Goal: Task Accomplishment & Management: Manage account settings

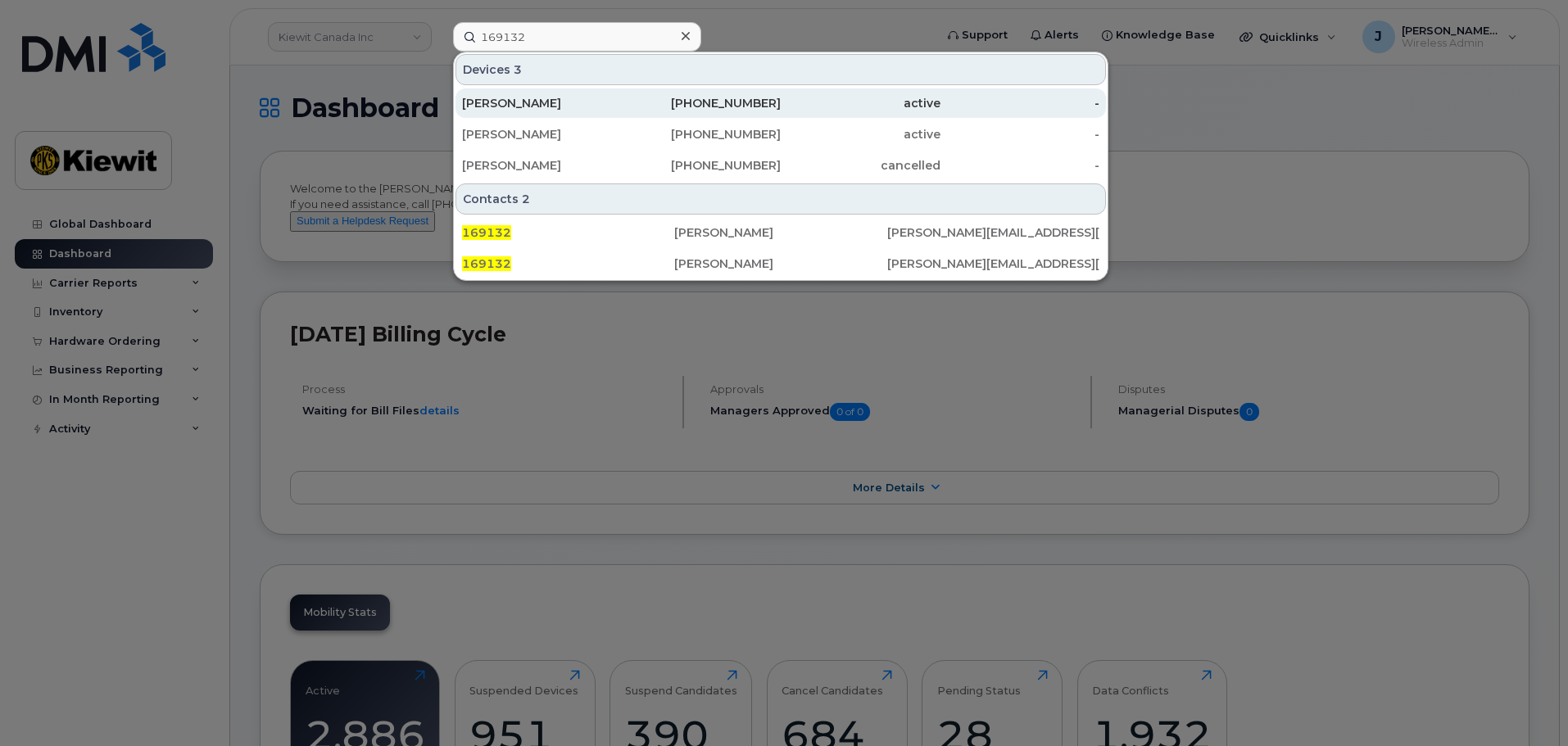
type input "169132"
click at [589, 106] on div "[PERSON_NAME]" at bounding box center [541, 103] width 159 height 16
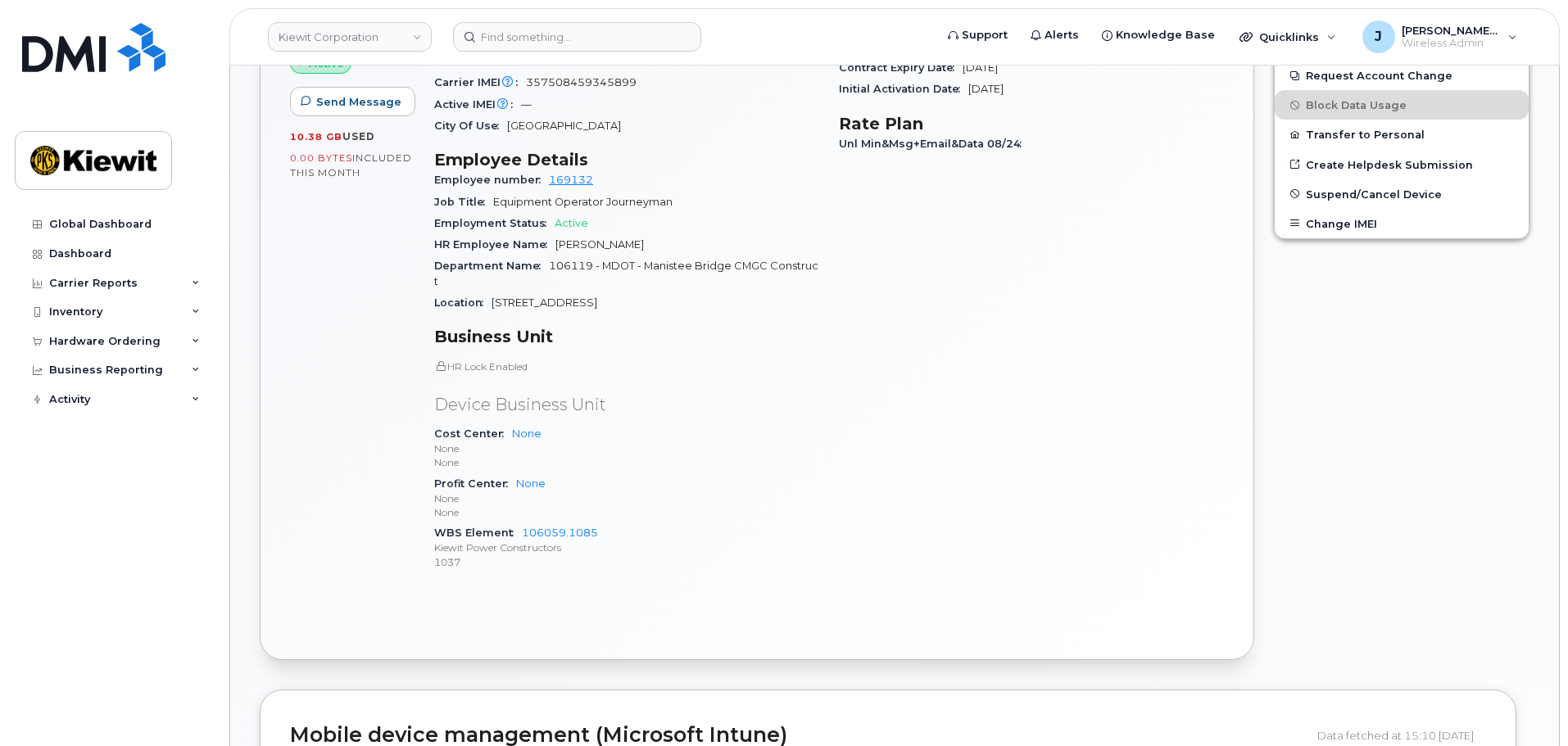
scroll to position [655, 0]
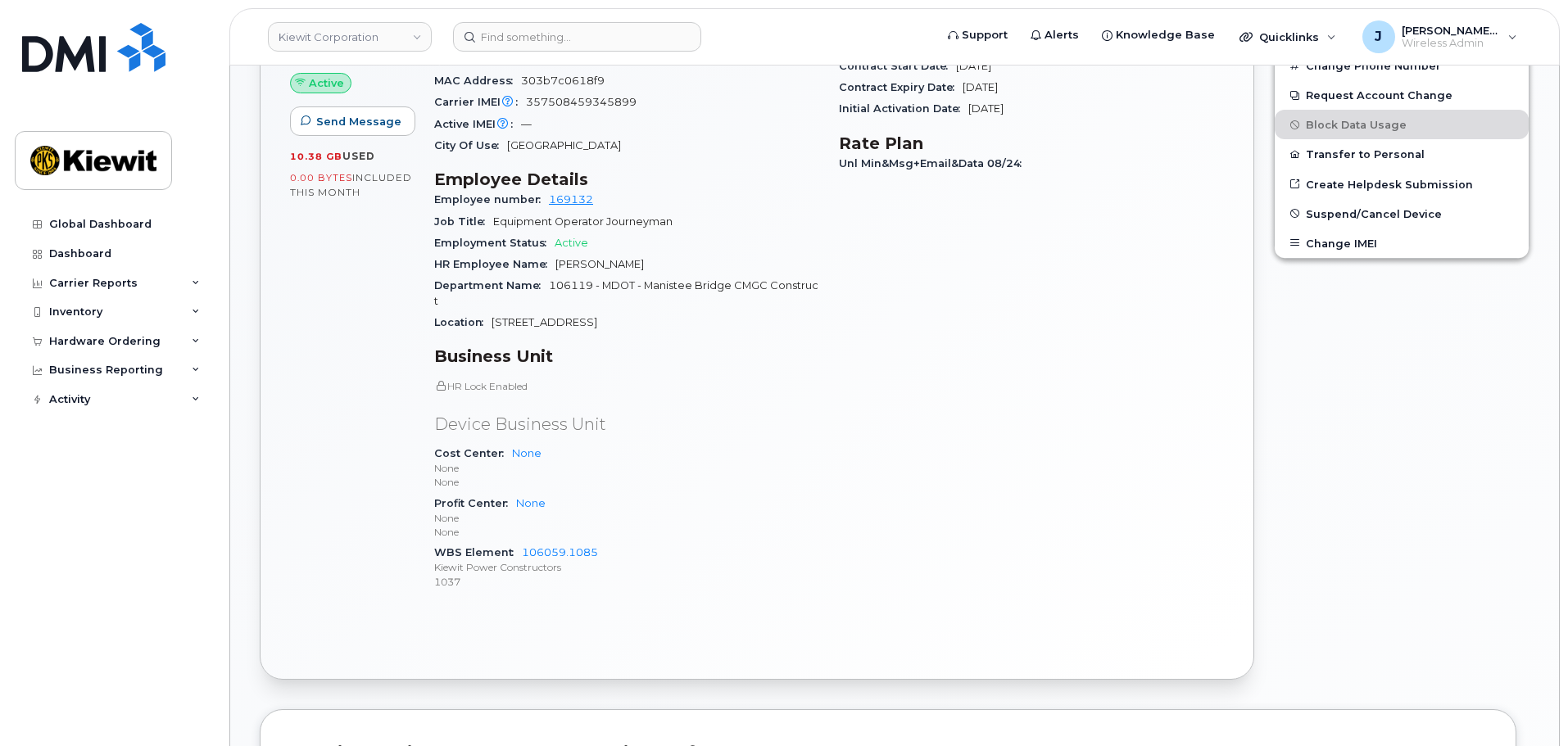
click at [541, 280] on span "Department Name" at bounding box center [491, 285] width 115 height 12
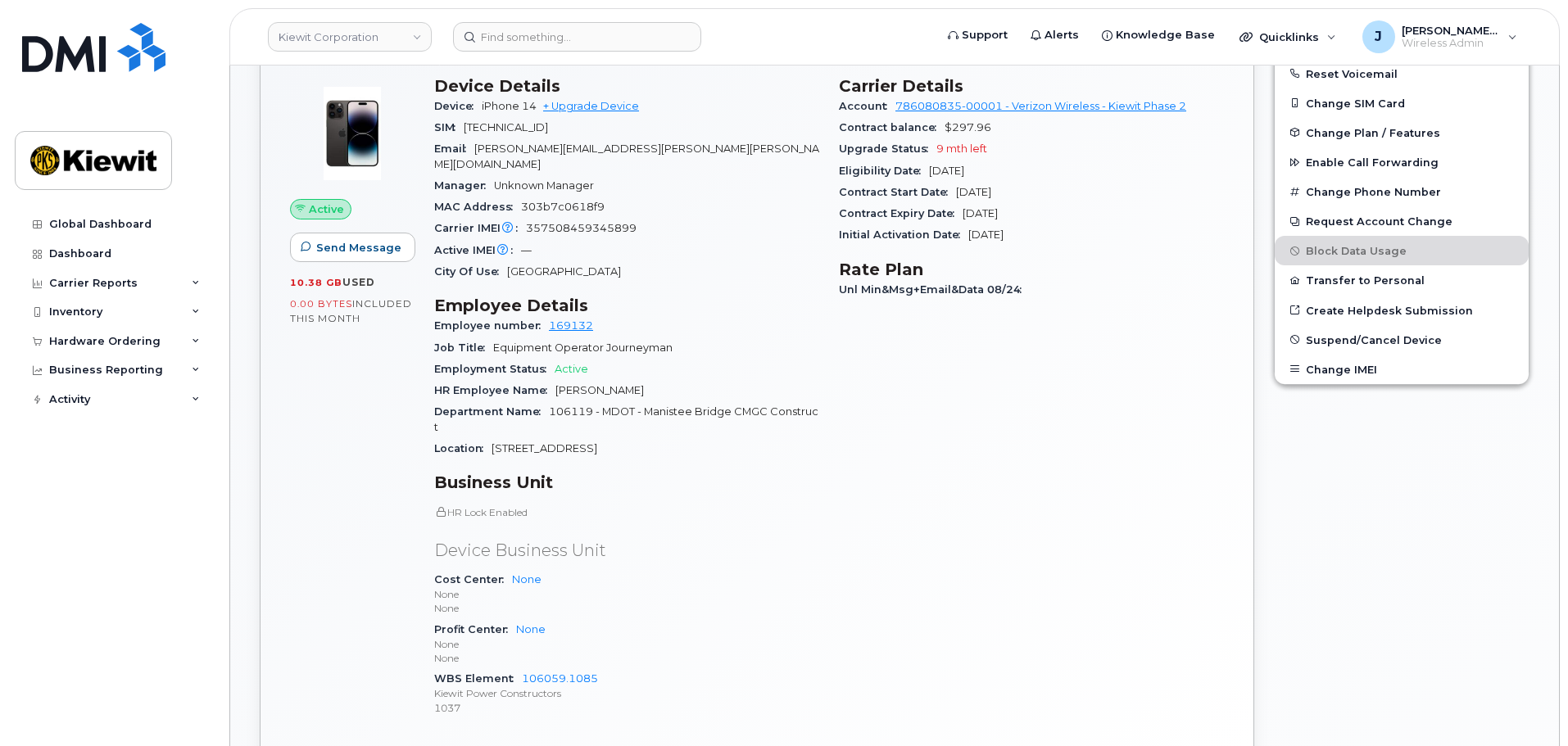
scroll to position [491, 0]
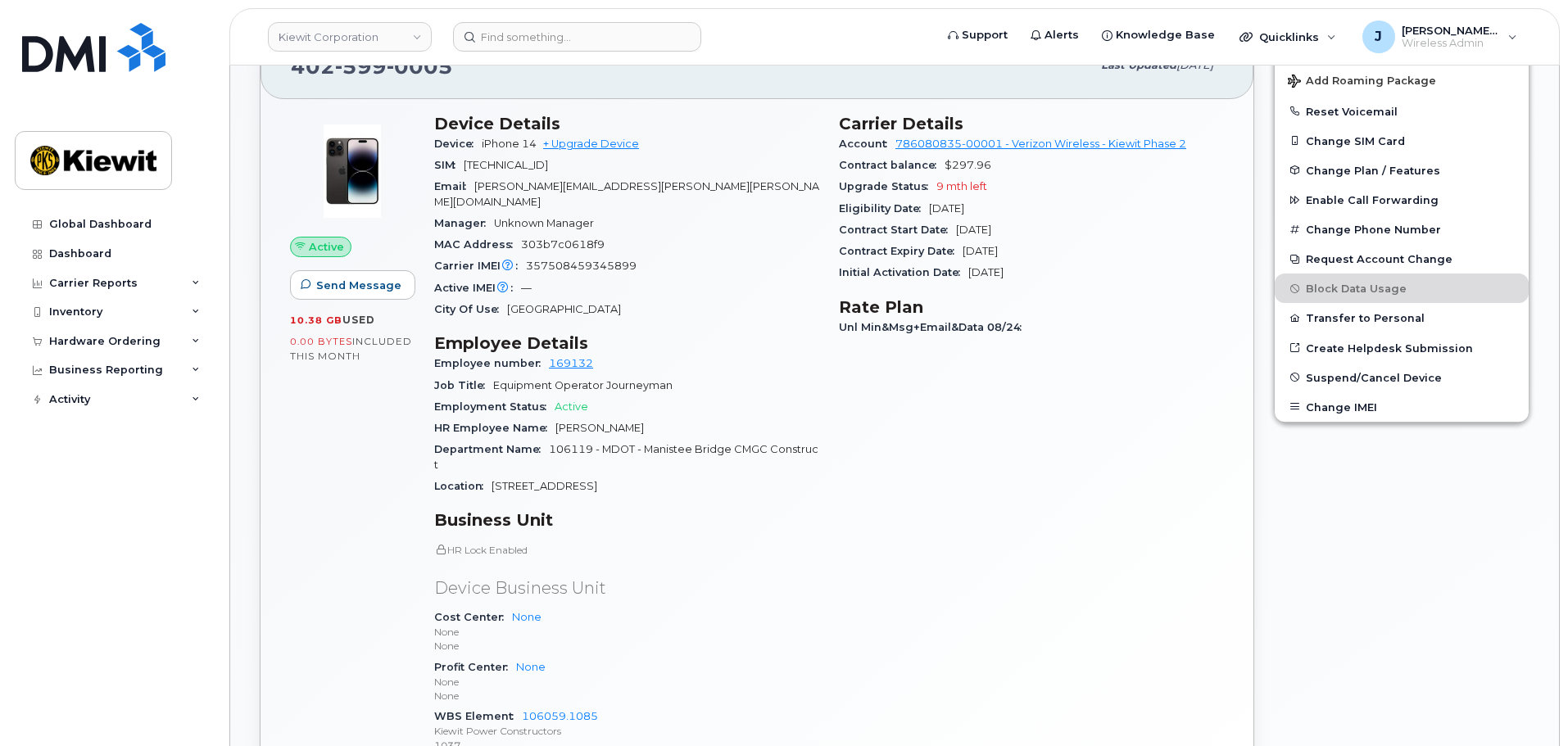
click at [627, 397] on div "Employment Status Active" at bounding box center [626, 407] width 385 height 21
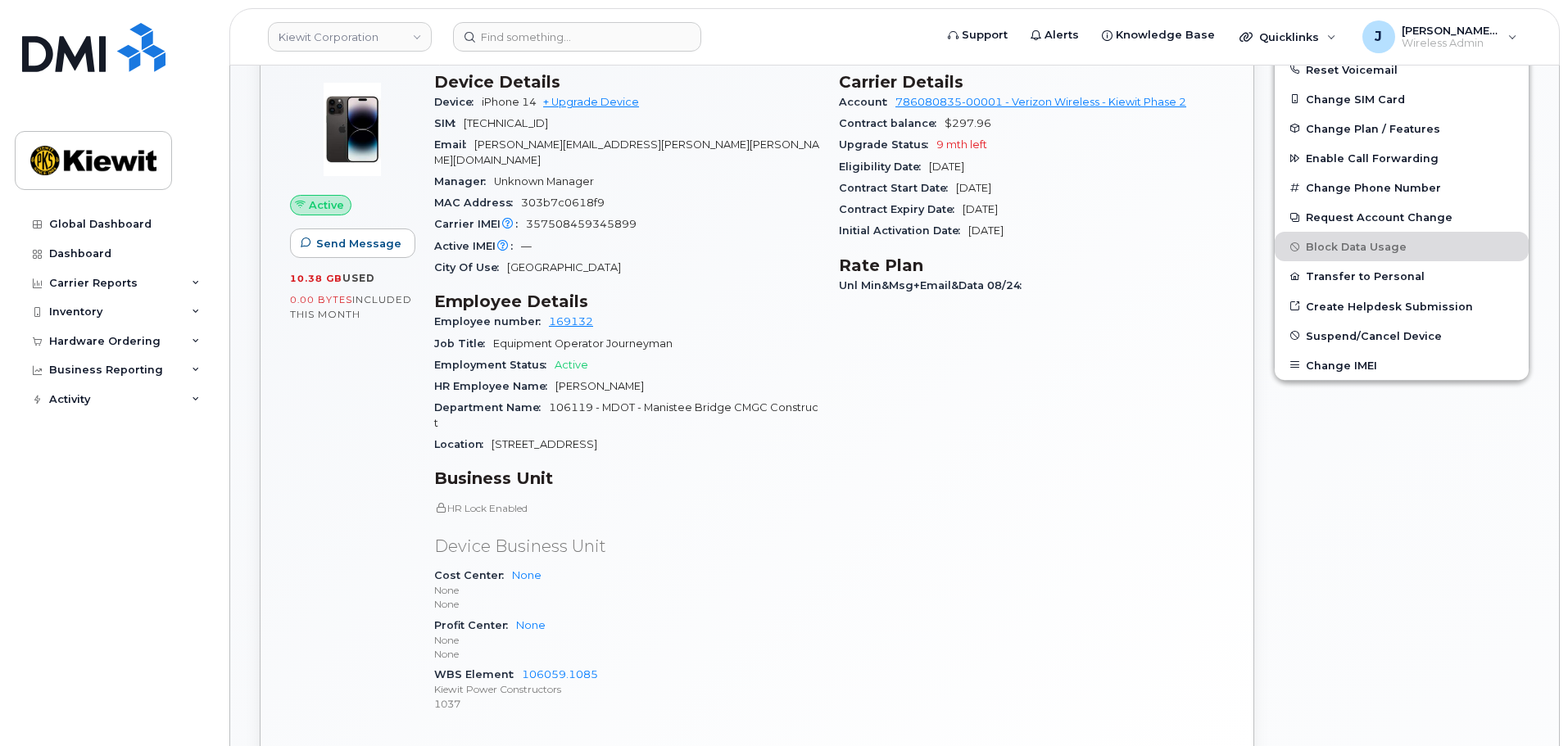
scroll to position [573, 0]
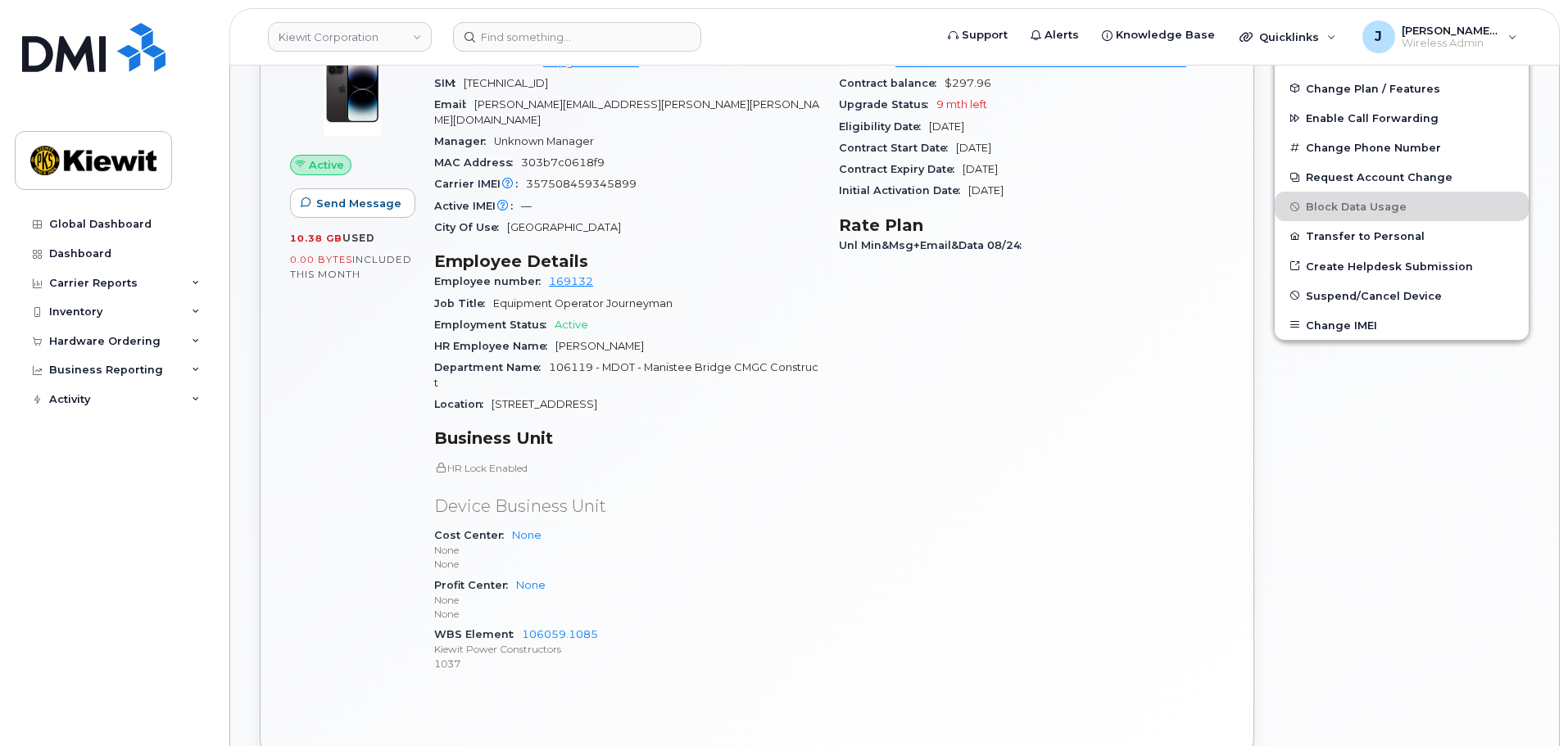
click at [439, 463] on icon at bounding box center [441, 467] width 10 height 10
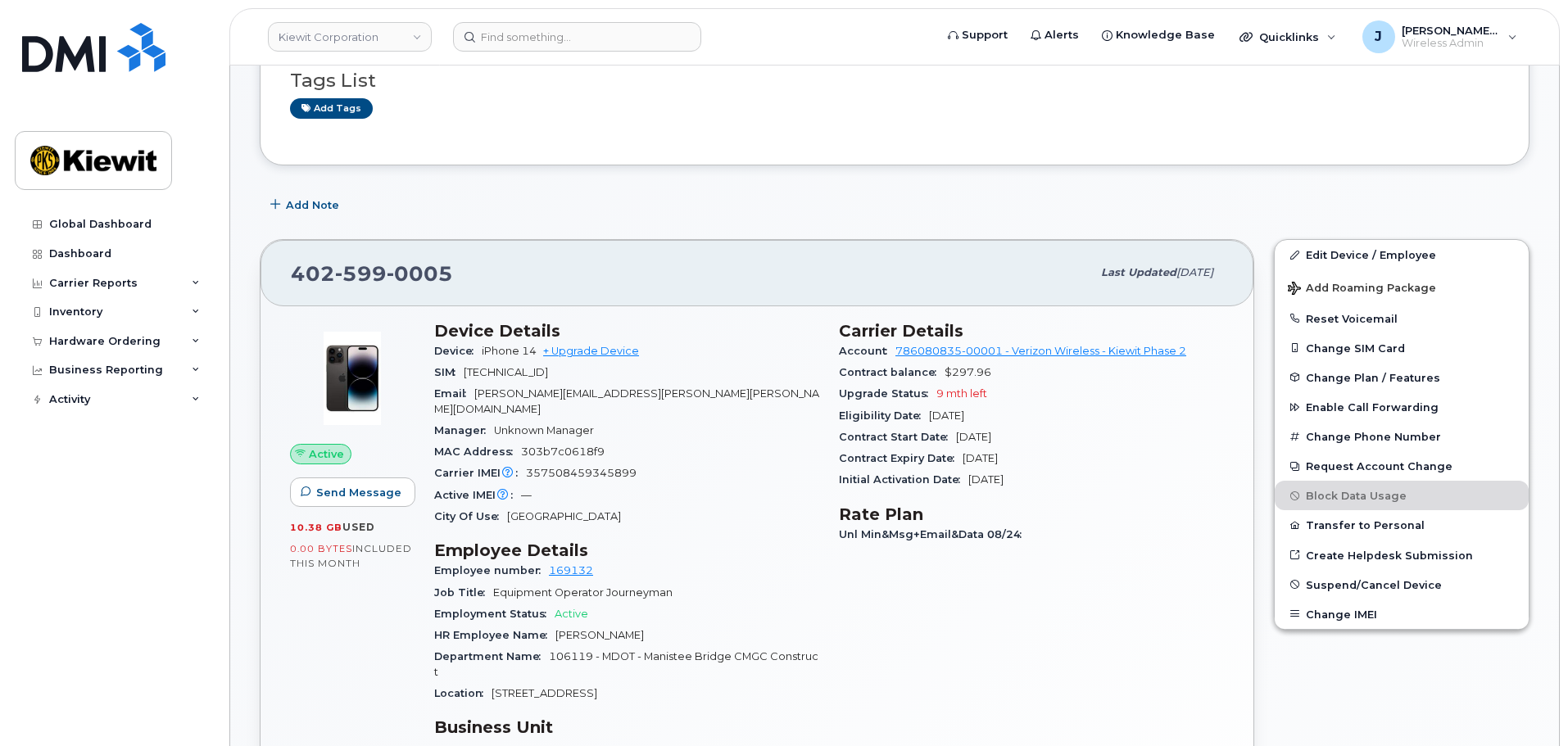
scroll to position [0, 0]
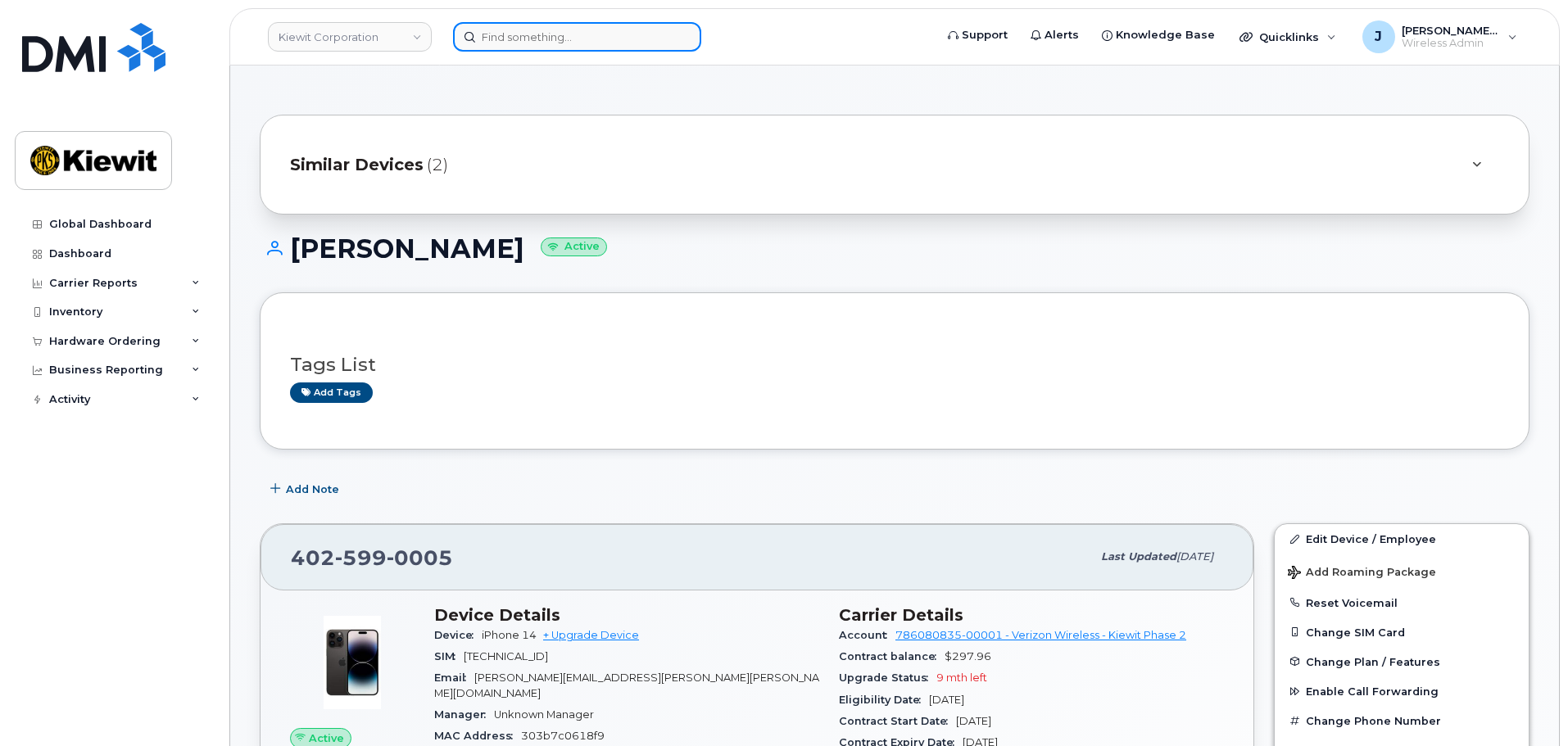
click at [540, 33] on input at bounding box center [577, 36] width 248 height 30
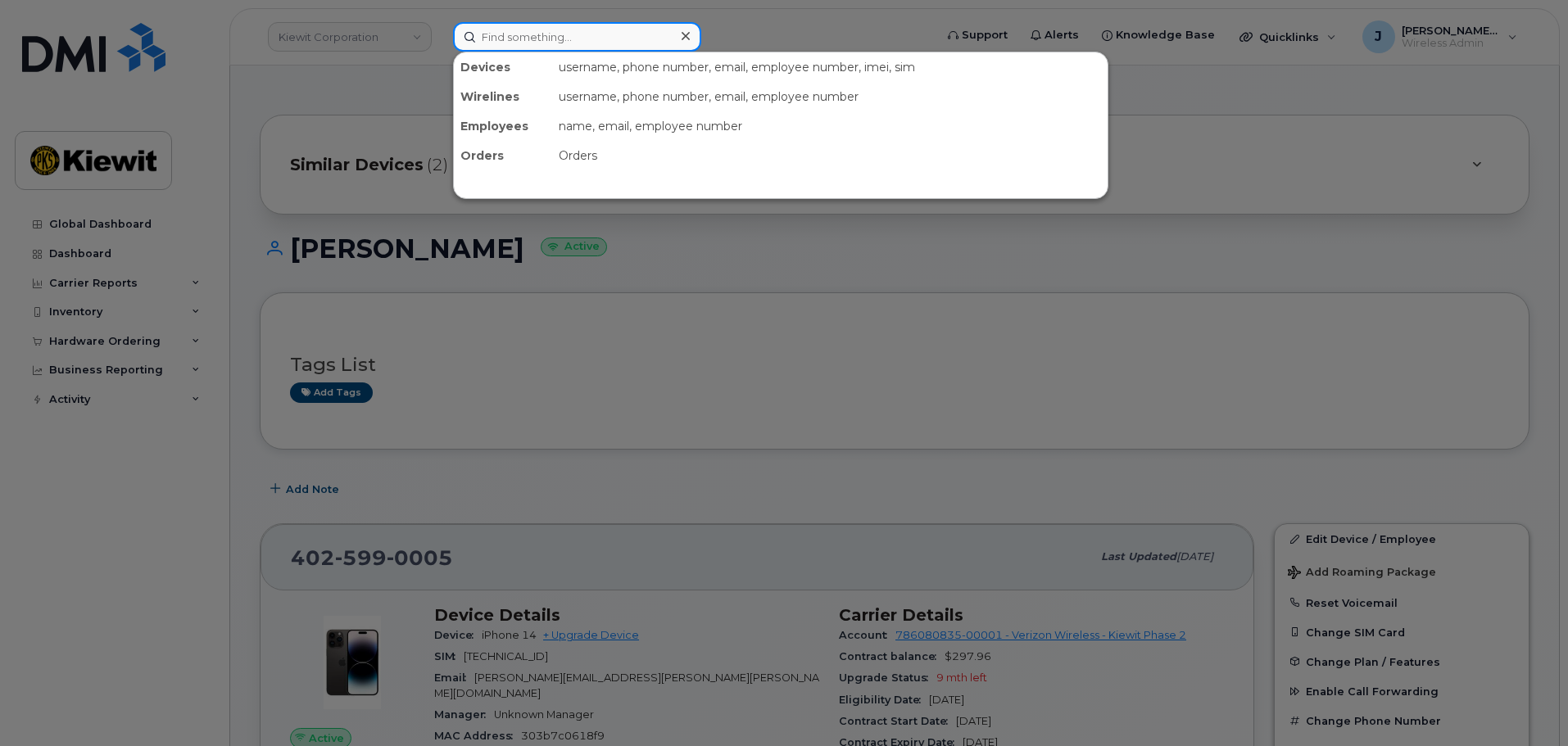
paste input "411491"
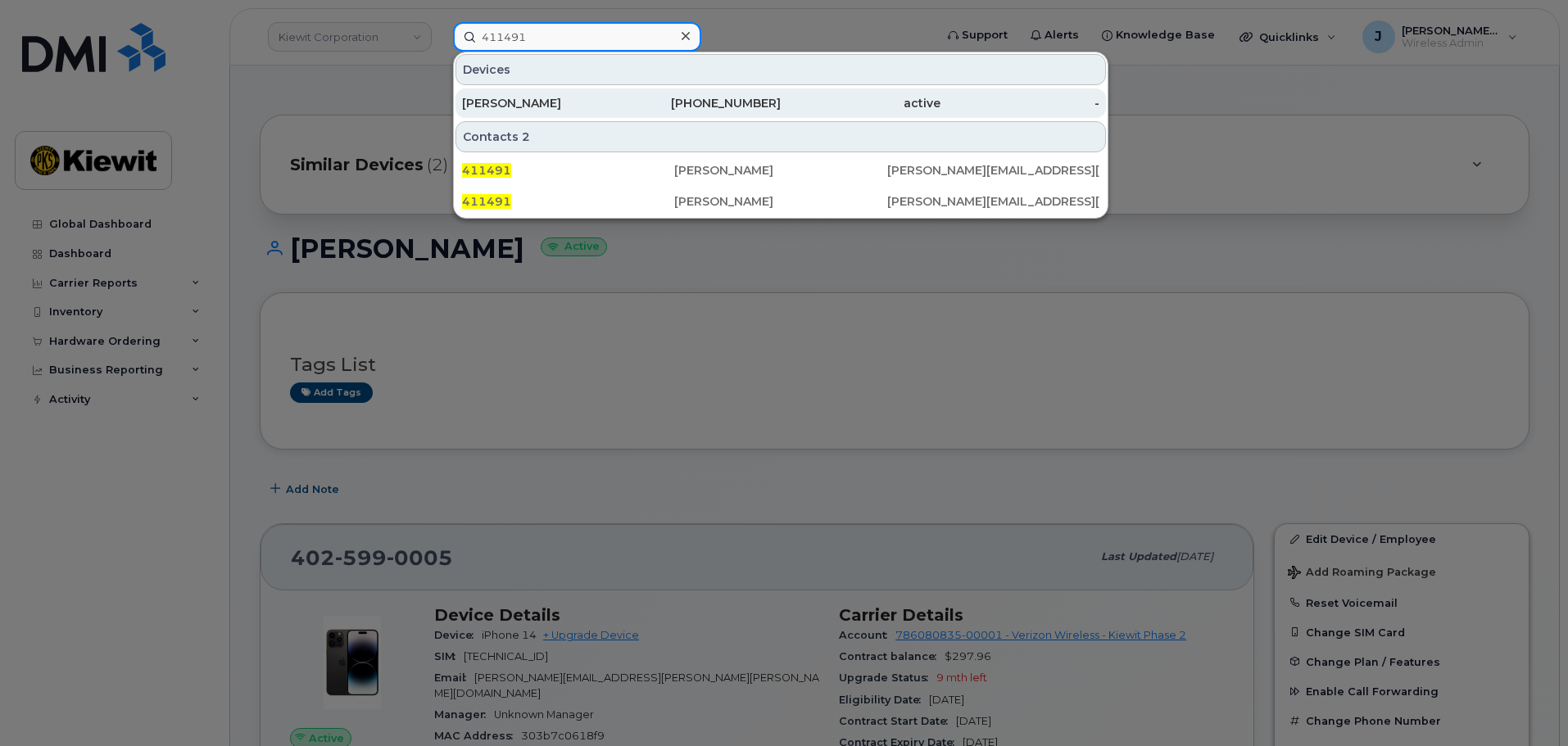
type input "411491"
click at [597, 107] on div "NICHOLAS OBBINK" at bounding box center [541, 103] width 159 height 16
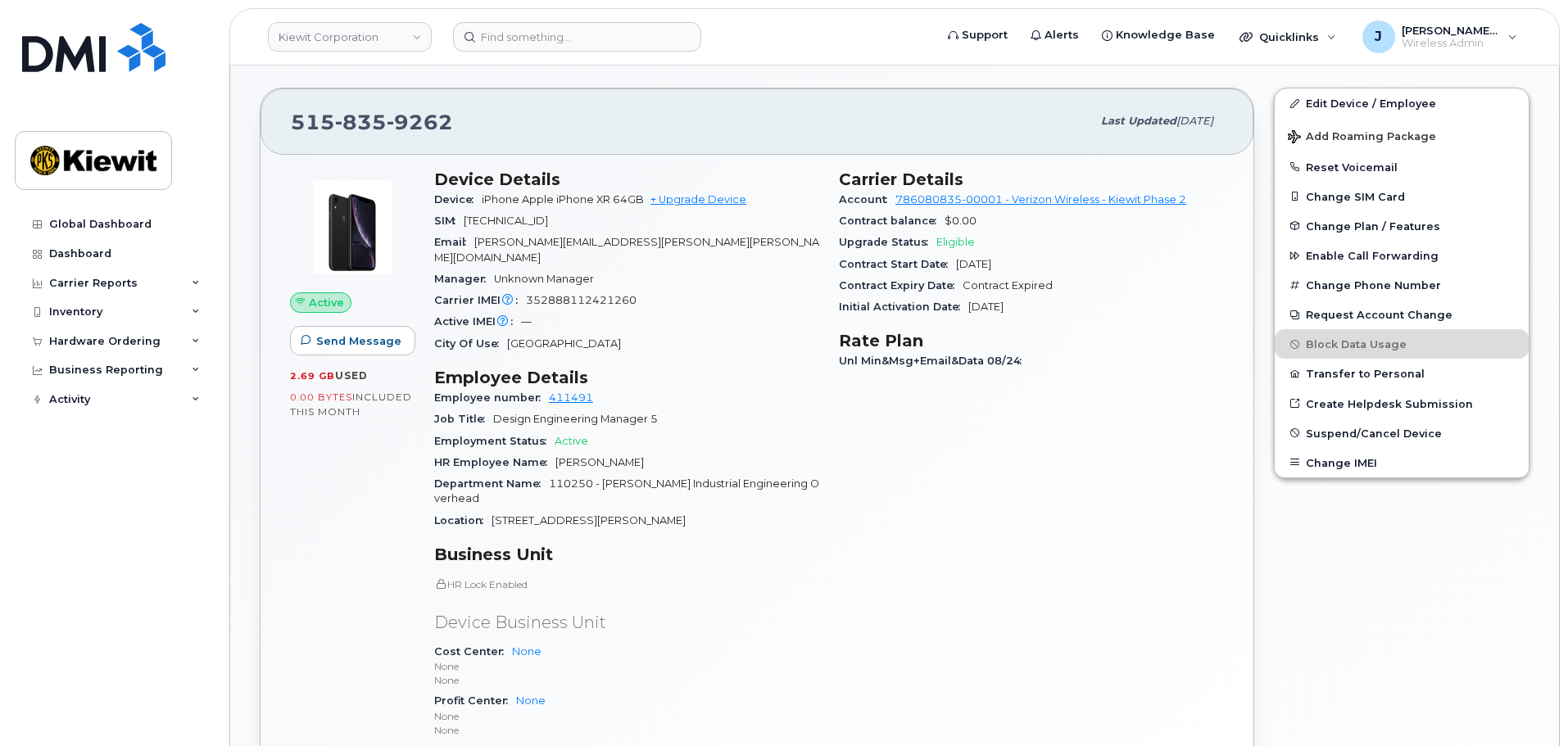
scroll to position [327, 0]
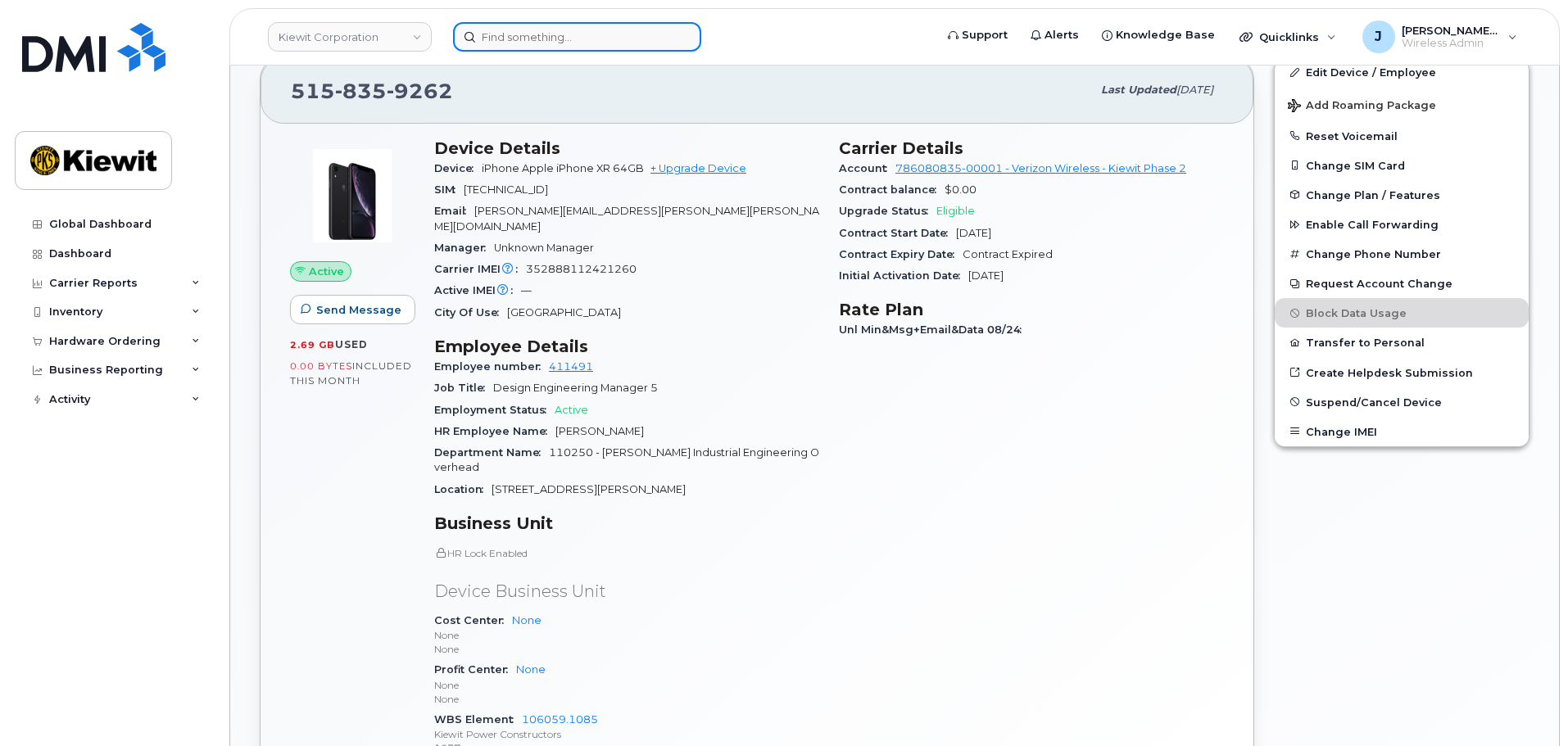
click at [558, 31] on input at bounding box center [577, 36] width 248 height 30
paste input "437257"
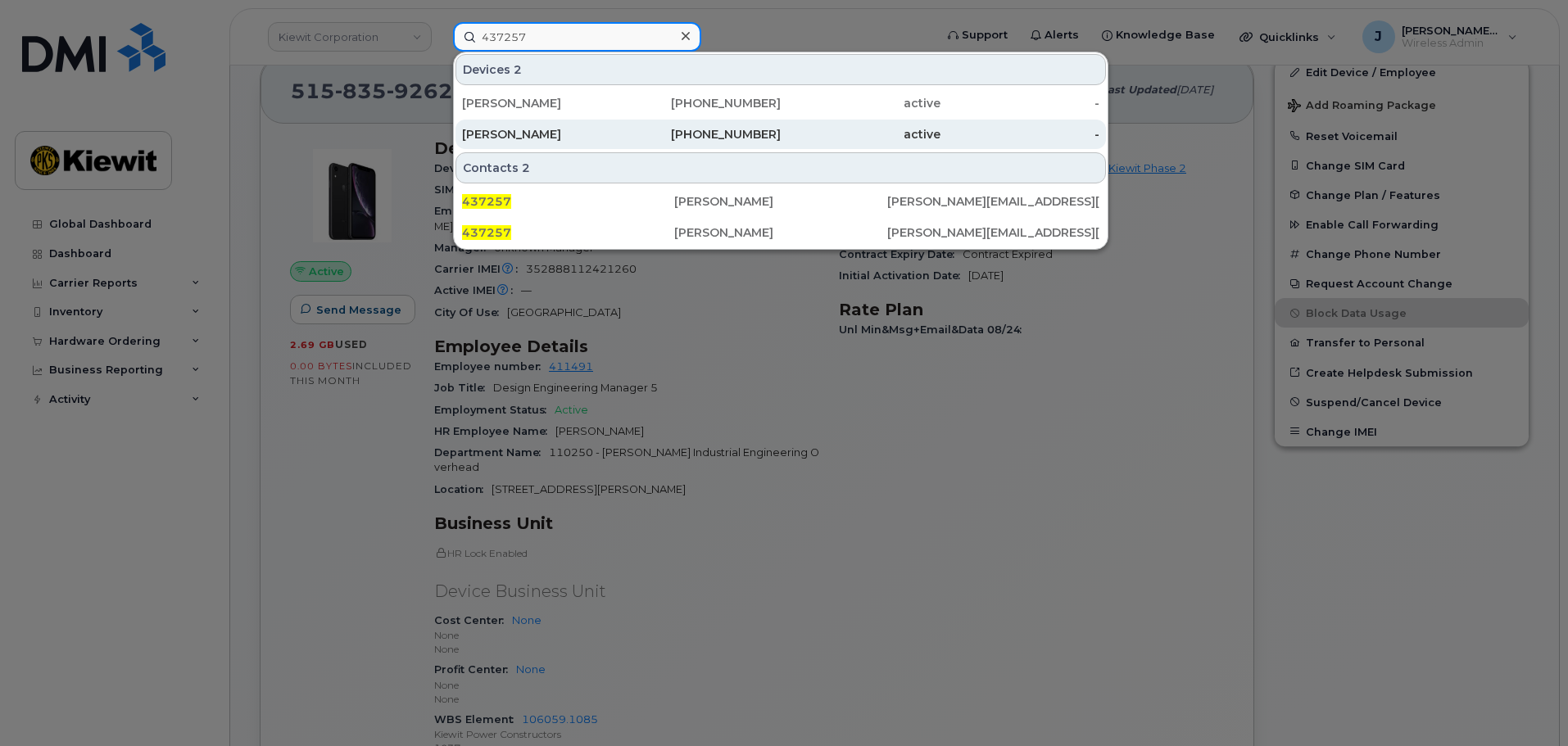
type input "437257"
click at [631, 144] on div "361-385-6018" at bounding box center [701, 134] width 159 height 30
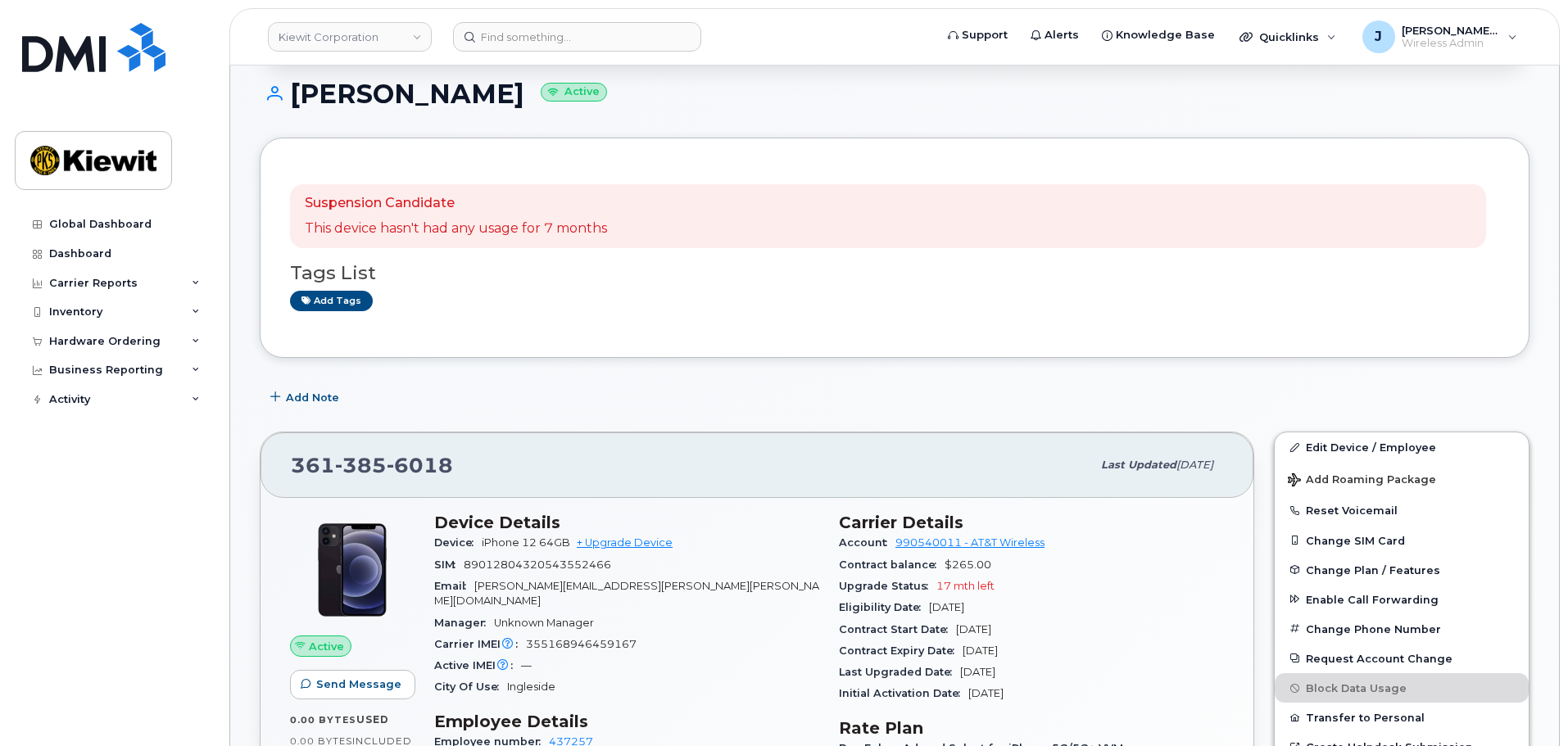
scroll to position [246, 0]
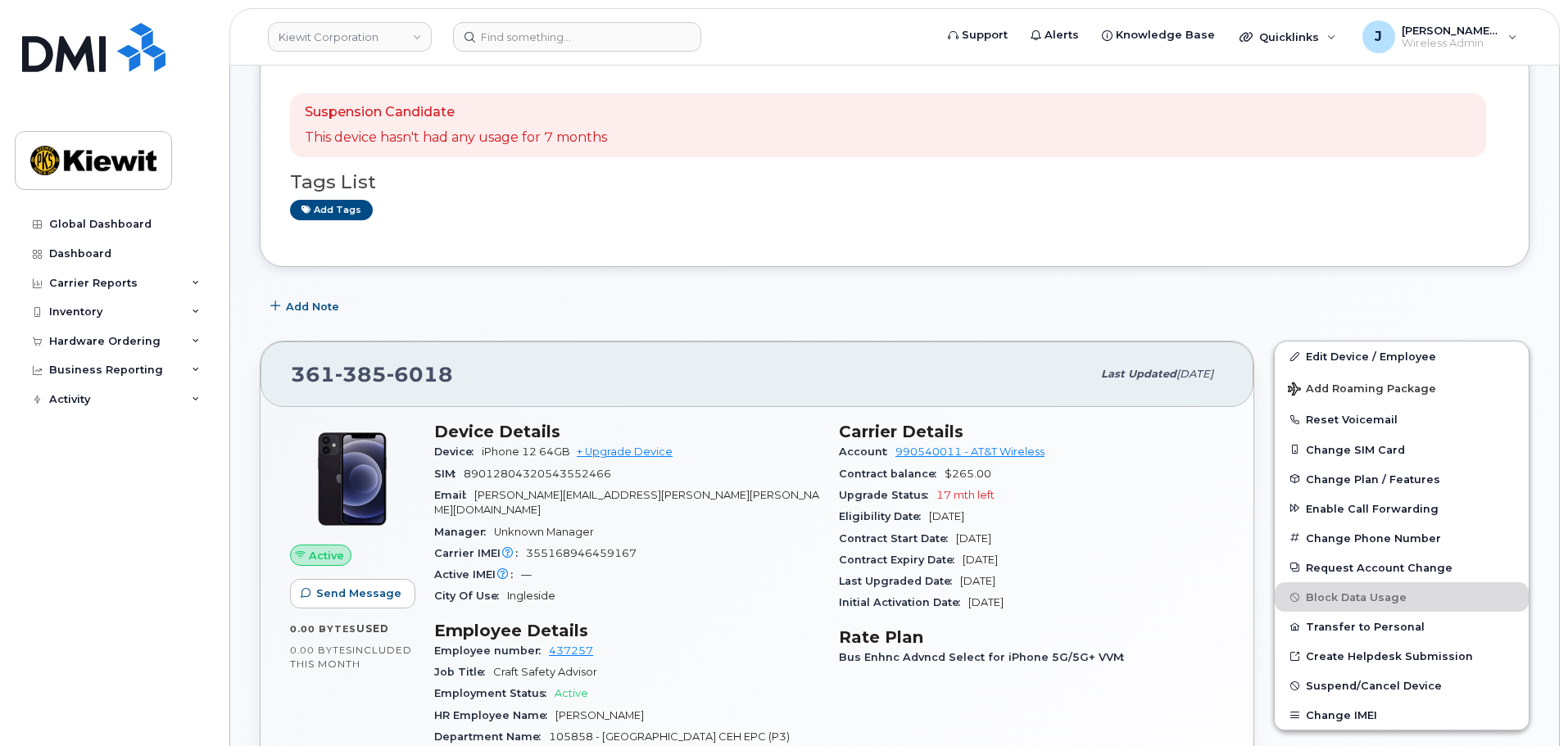
click at [1210, 485] on div "Upgrade Status 17 mth left" at bounding box center [1031, 495] width 385 height 21
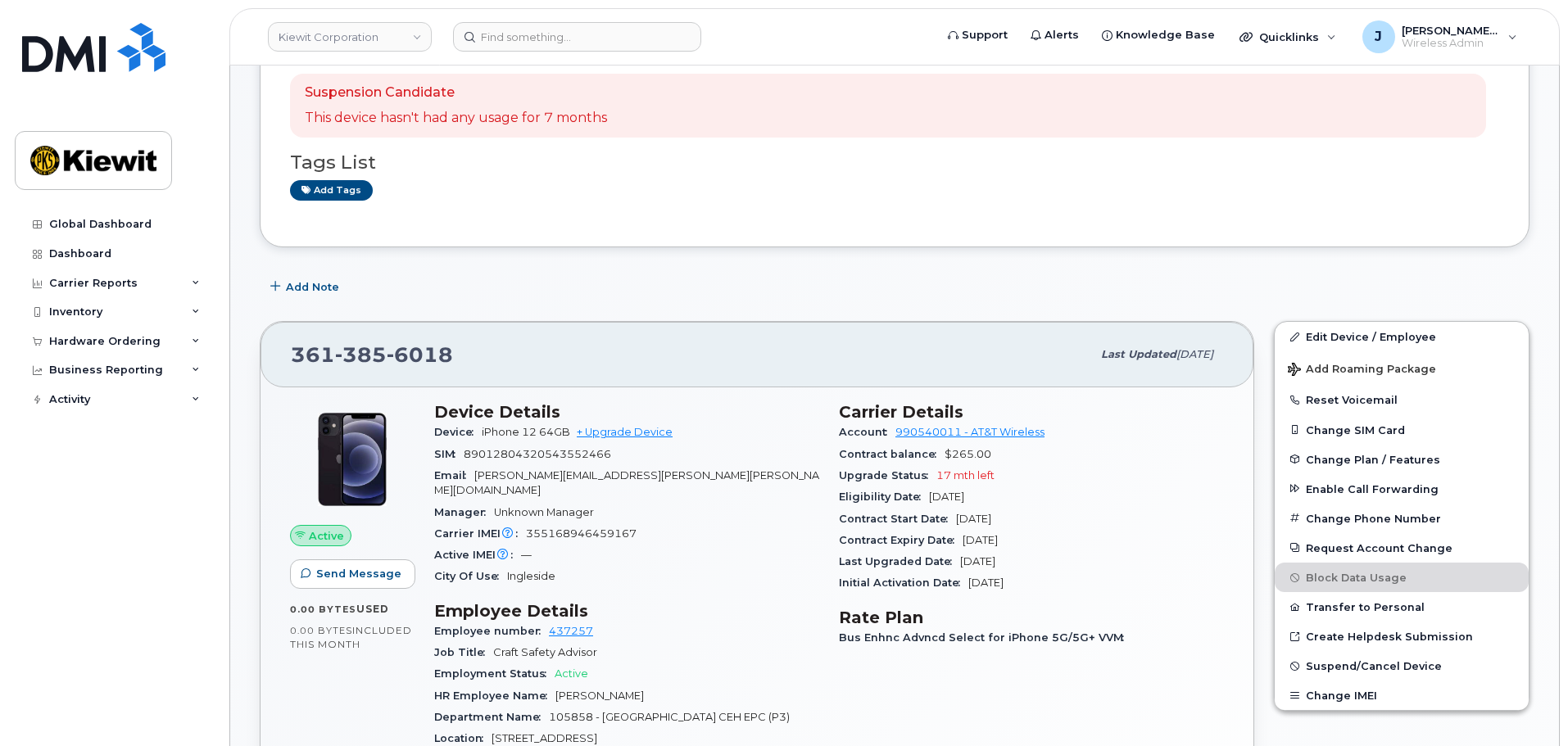
scroll to position [327, 0]
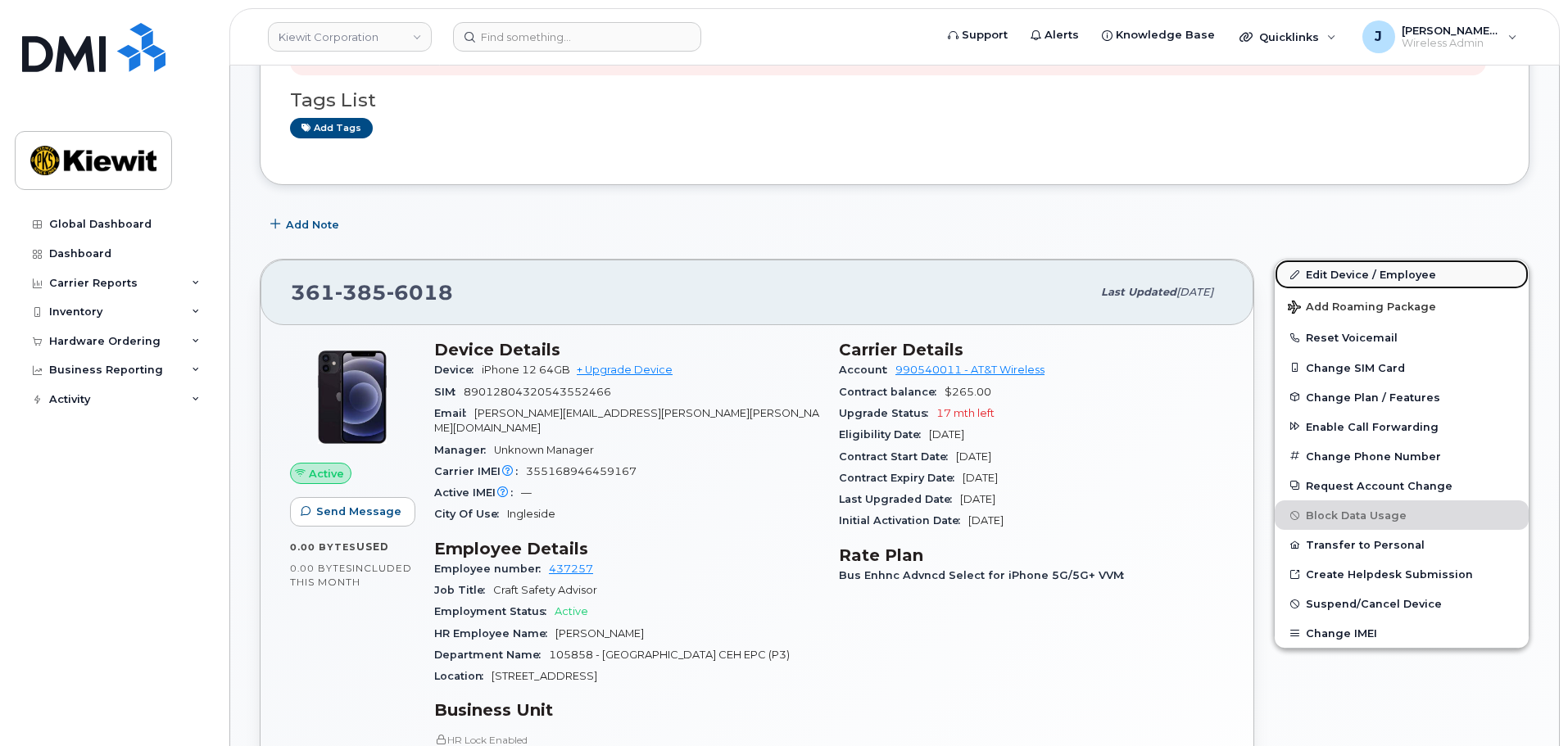
click at [1387, 276] on link "Edit Device / Employee" at bounding box center [1402, 274] width 254 height 30
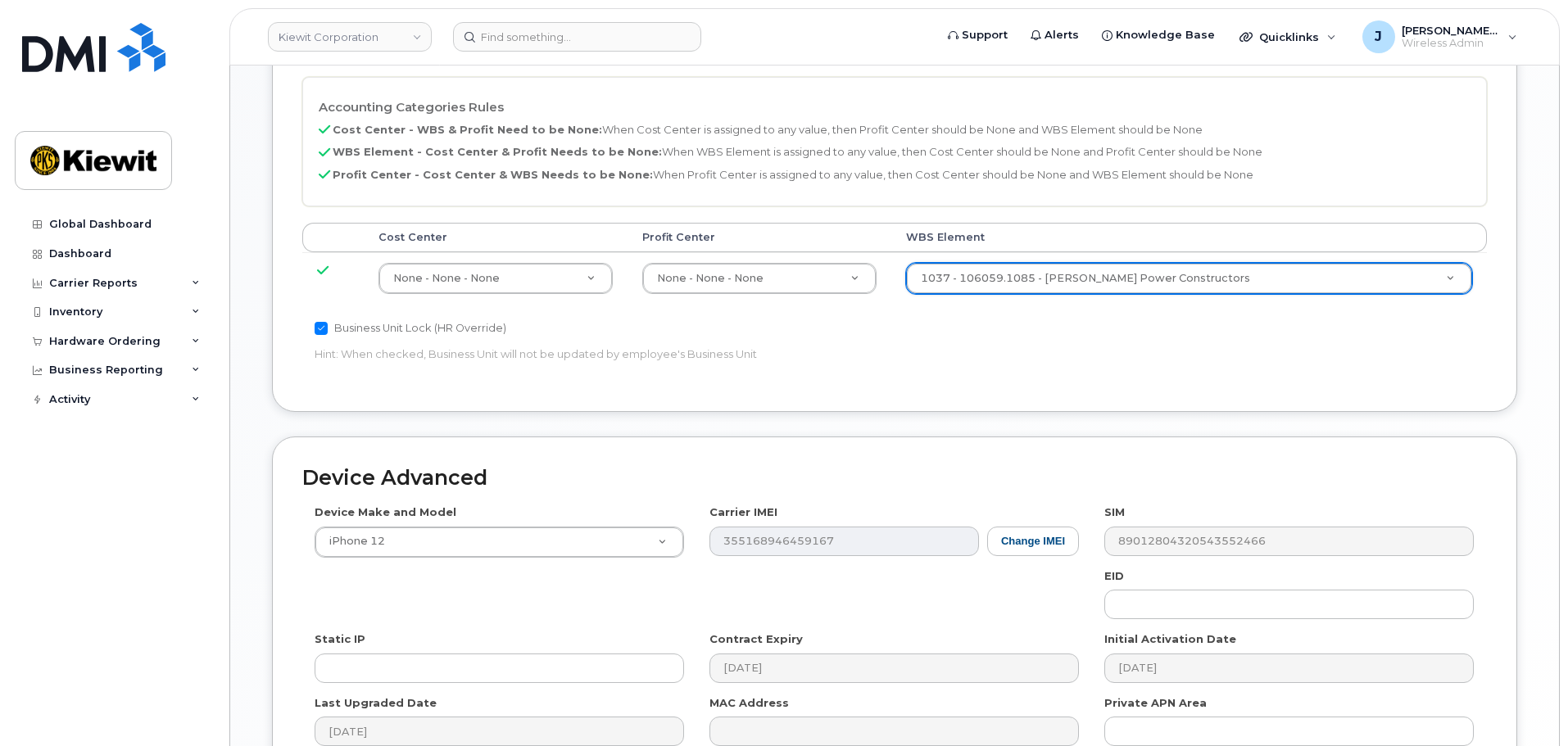
scroll to position [773, 0]
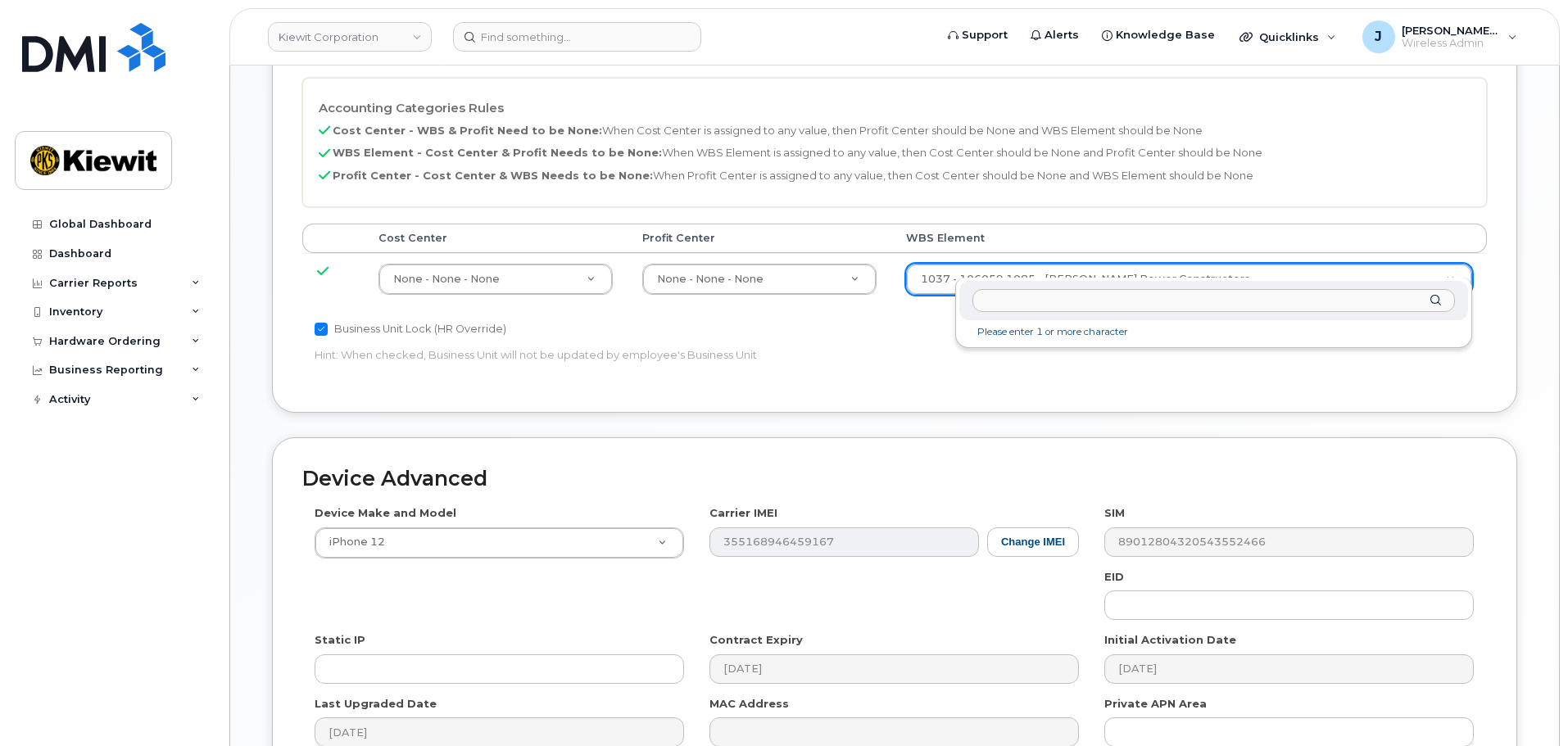
paste input "105858.1081"
type input "105858.1081"
type input "29967637"
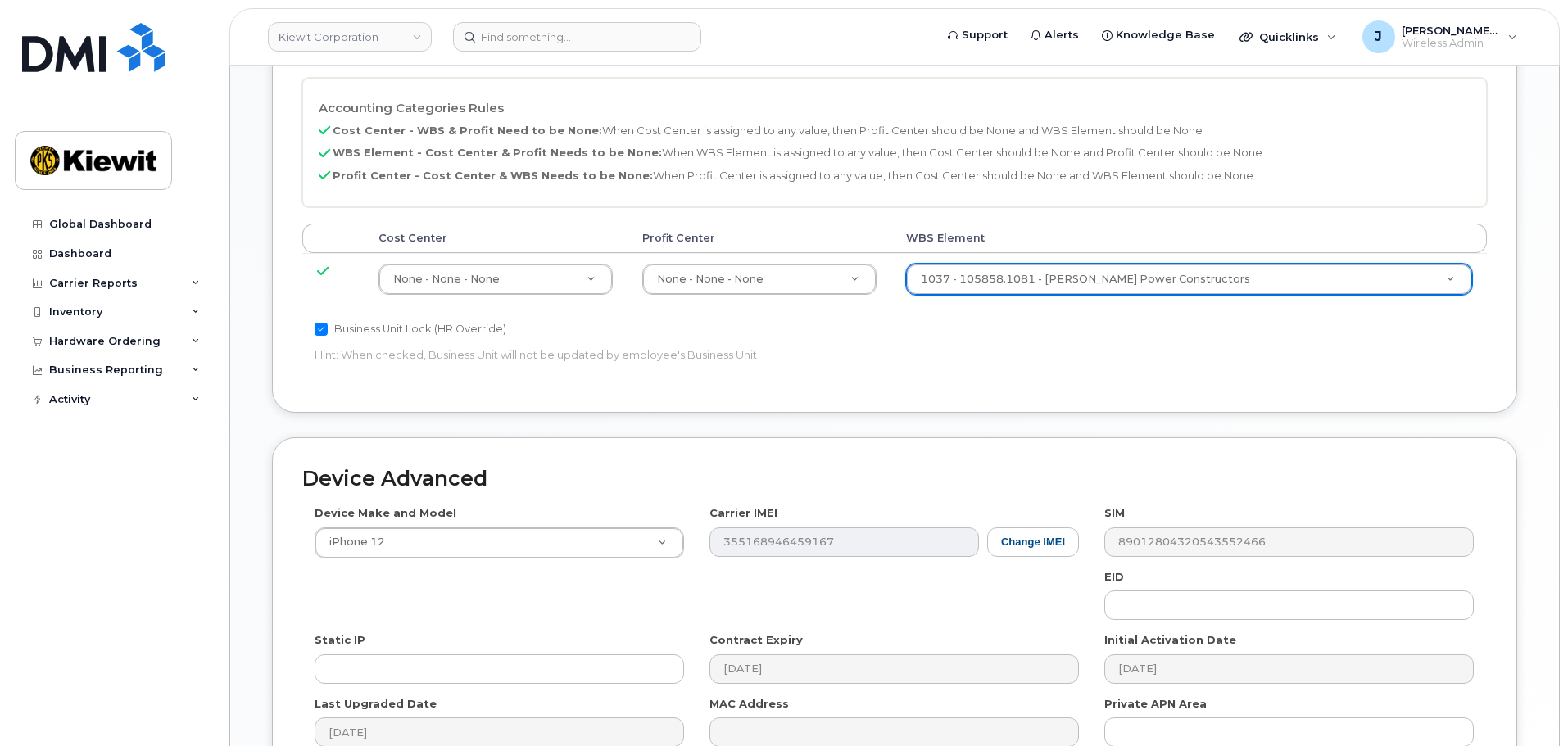
drag, startPoint x: 1056, startPoint y: 333, endPoint x: 1026, endPoint y: 321, distance: 32.3
click at [1050, 327] on div "Business Unit Lock (HR Override) Hint: When checked, Business Unit will not be …" at bounding box center [698, 345] width 790 height 52
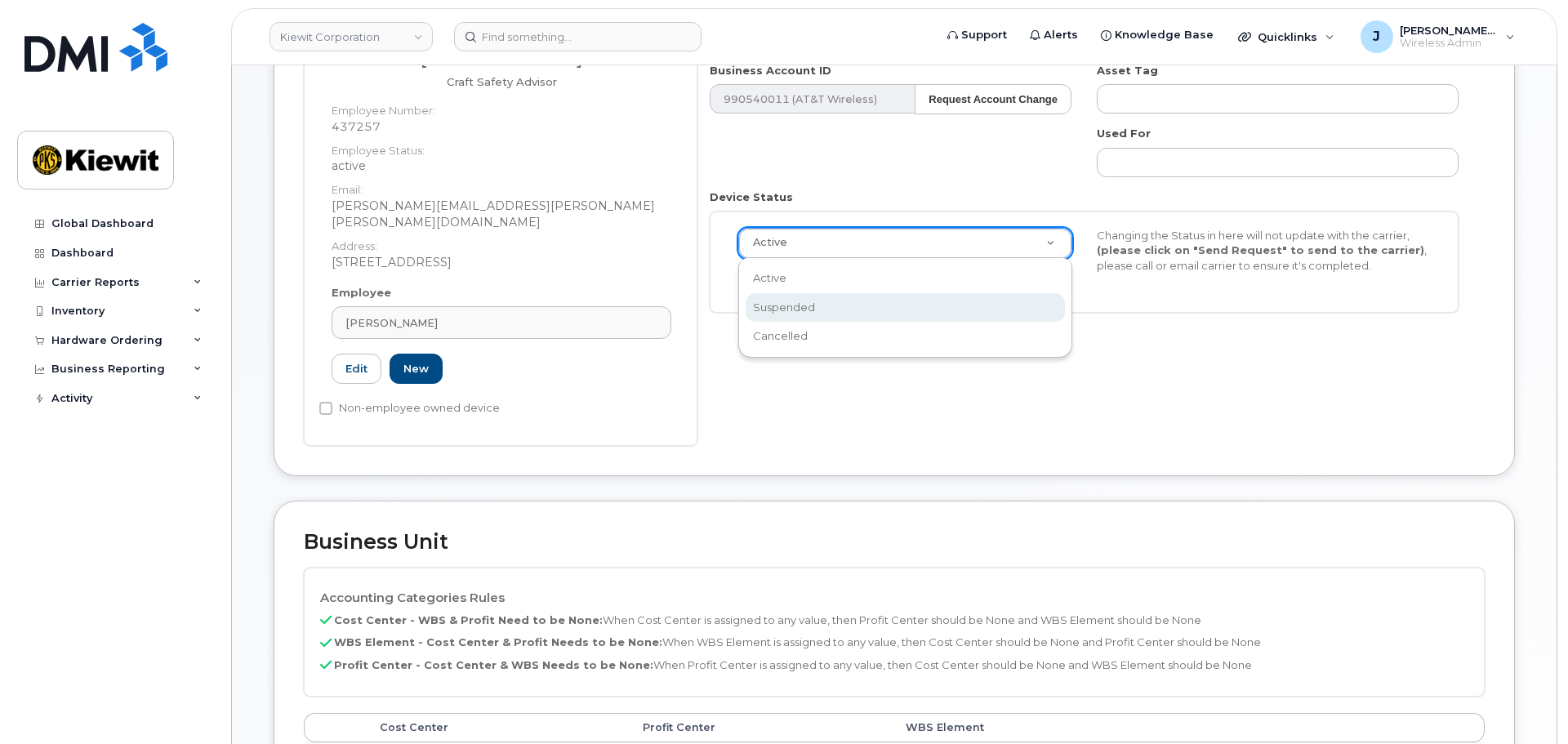
scroll to position [0, 5]
select select "suspended"
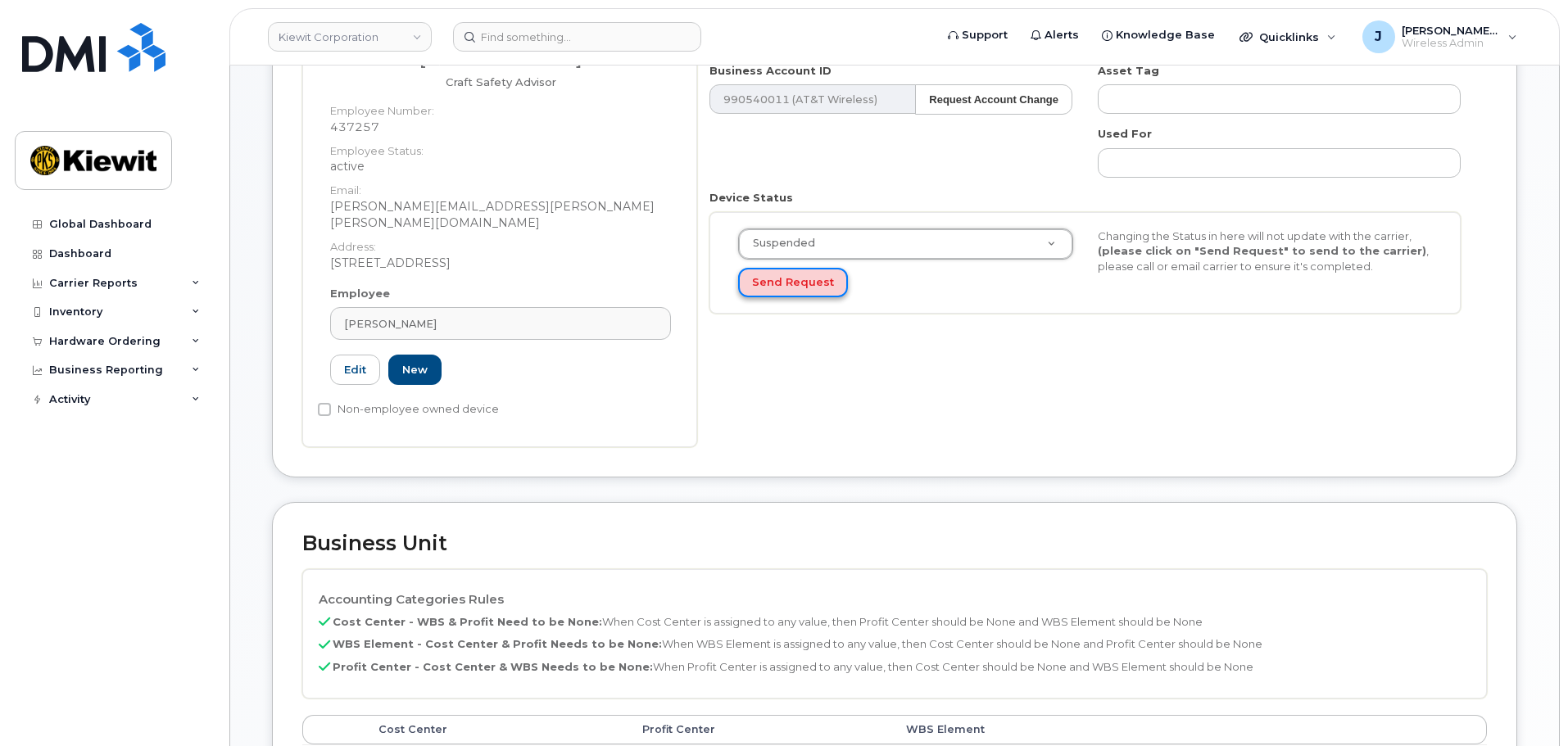
click at [797, 289] on button "Send Request" at bounding box center [793, 283] width 110 height 31
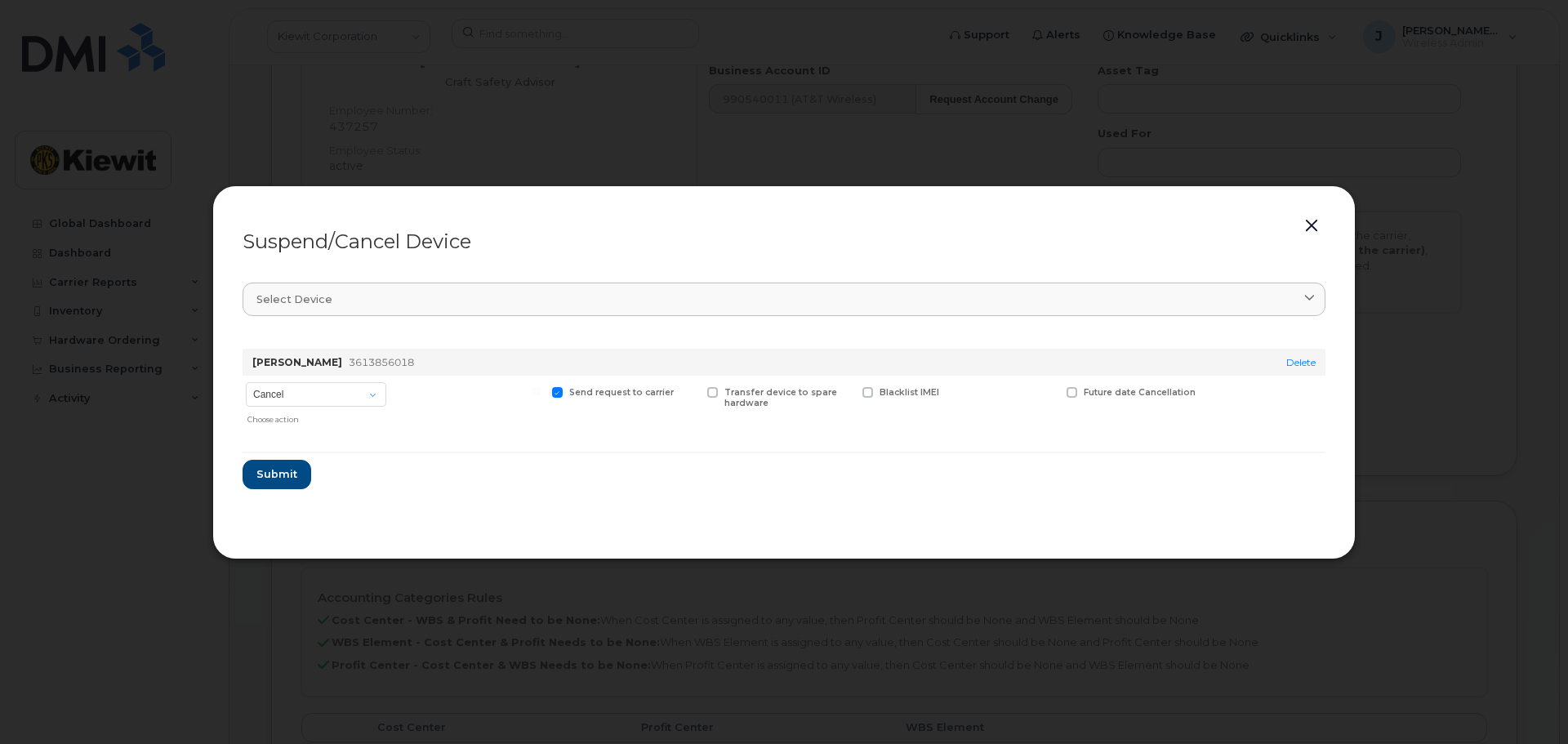
click at [320, 408] on div "Choose action" at bounding box center [317, 417] width 139 height 17
click at [323, 401] on select "Cancel Suspend - Reduced Rate Suspend - Full Rate Suspend - Lost Device/Stolen …" at bounding box center [316, 395] width 141 height 25
select select "[object Object]"
click at [245, 382] on select "Cancel Suspend - Reduced Rate Suspend - Full Rate Suspend - Lost Device/Stolen …" at bounding box center [316, 395] width 141 height 25
drag, startPoint x: 272, startPoint y: 477, endPoint x: 284, endPoint y: 470, distance: 13.9
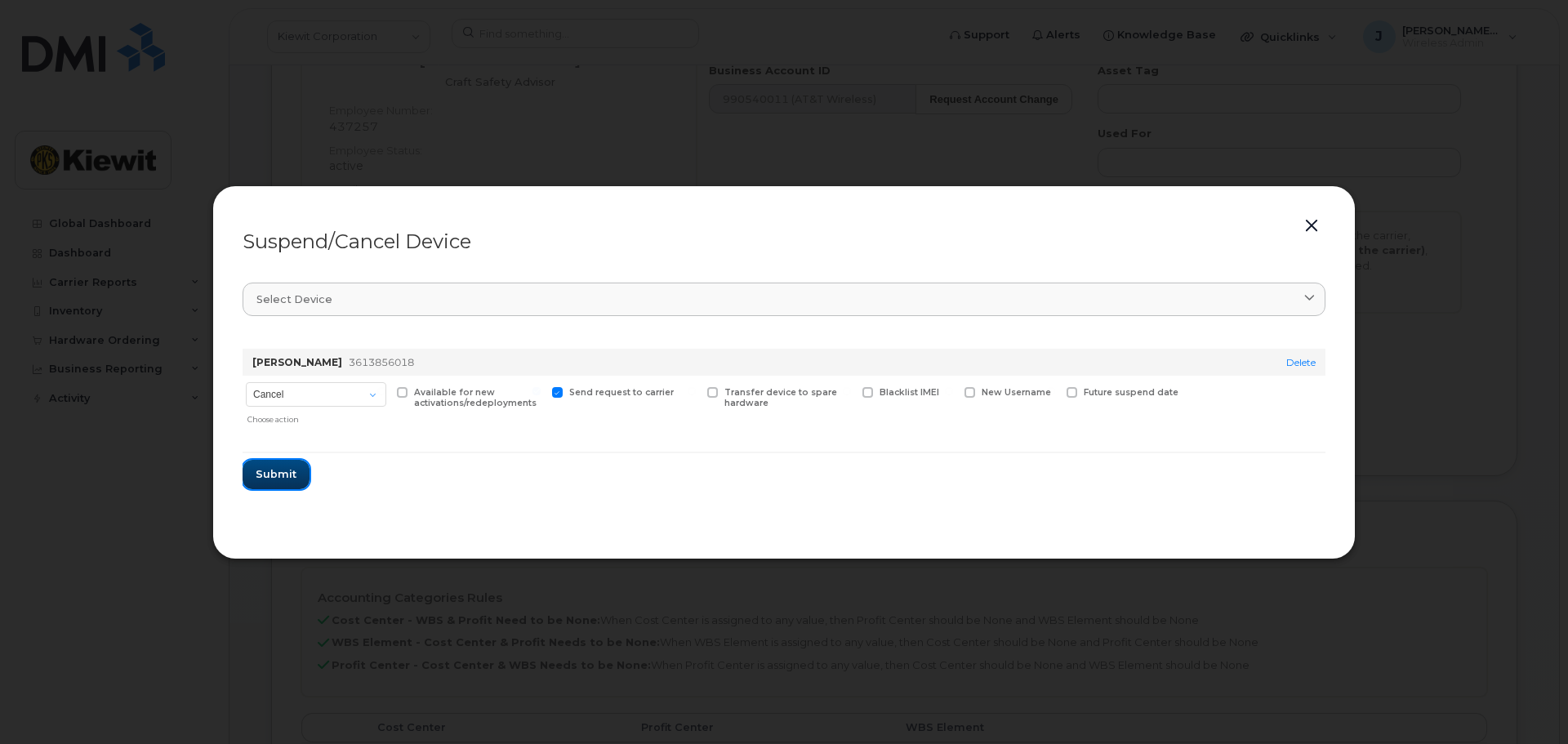
click at [284, 470] on span "Submit" at bounding box center [276, 474] width 41 height 15
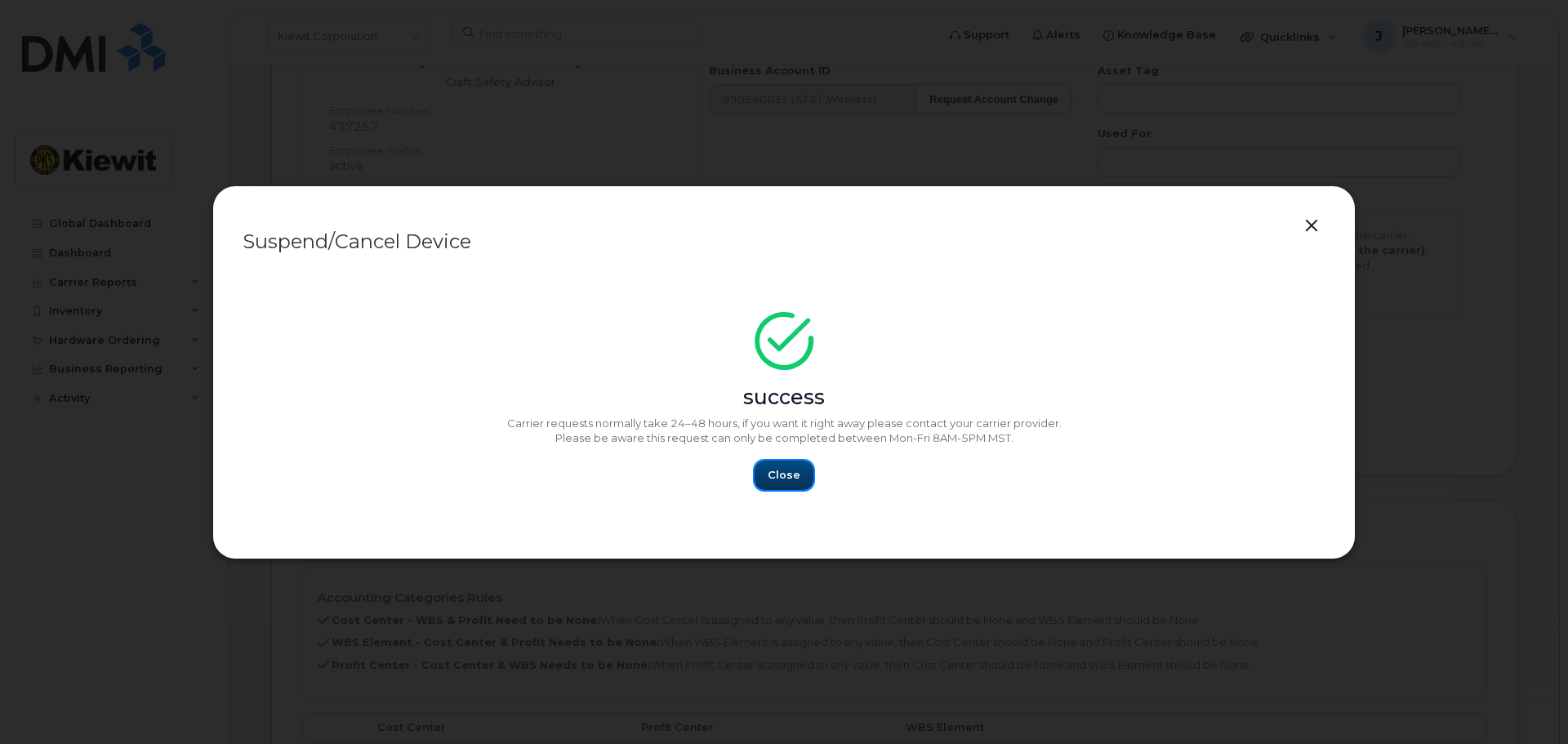
click at [801, 472] on button "Close" at bounding box center [784, 475] width 59 height 29
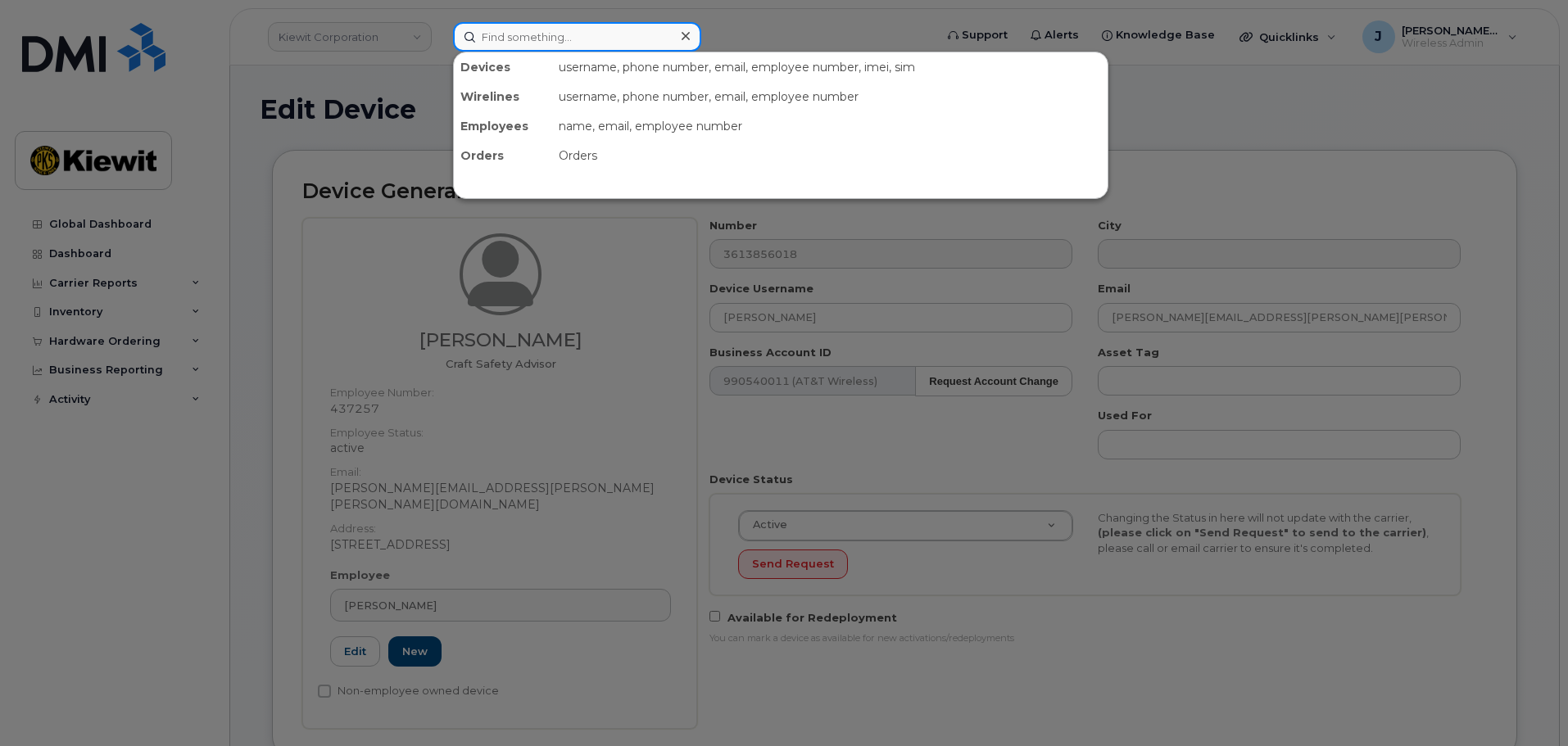
click at [516, 33] on input at bounding box center [577, 36] width 248 height 30
paste input "549082"
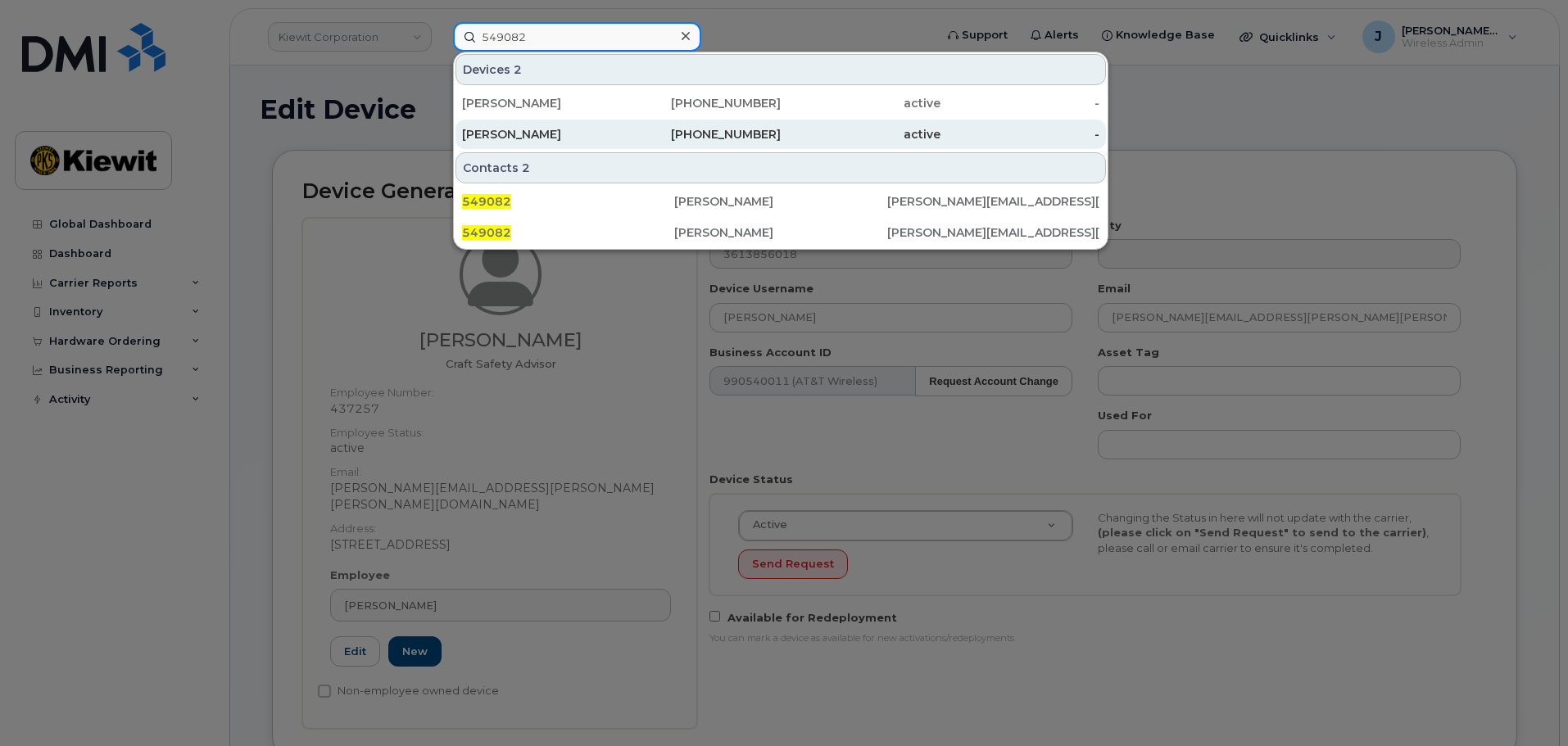
type input "549082"
click at [684, 136] on div "402-250-3972" at bounding box center [701, 134] width 159 height 16
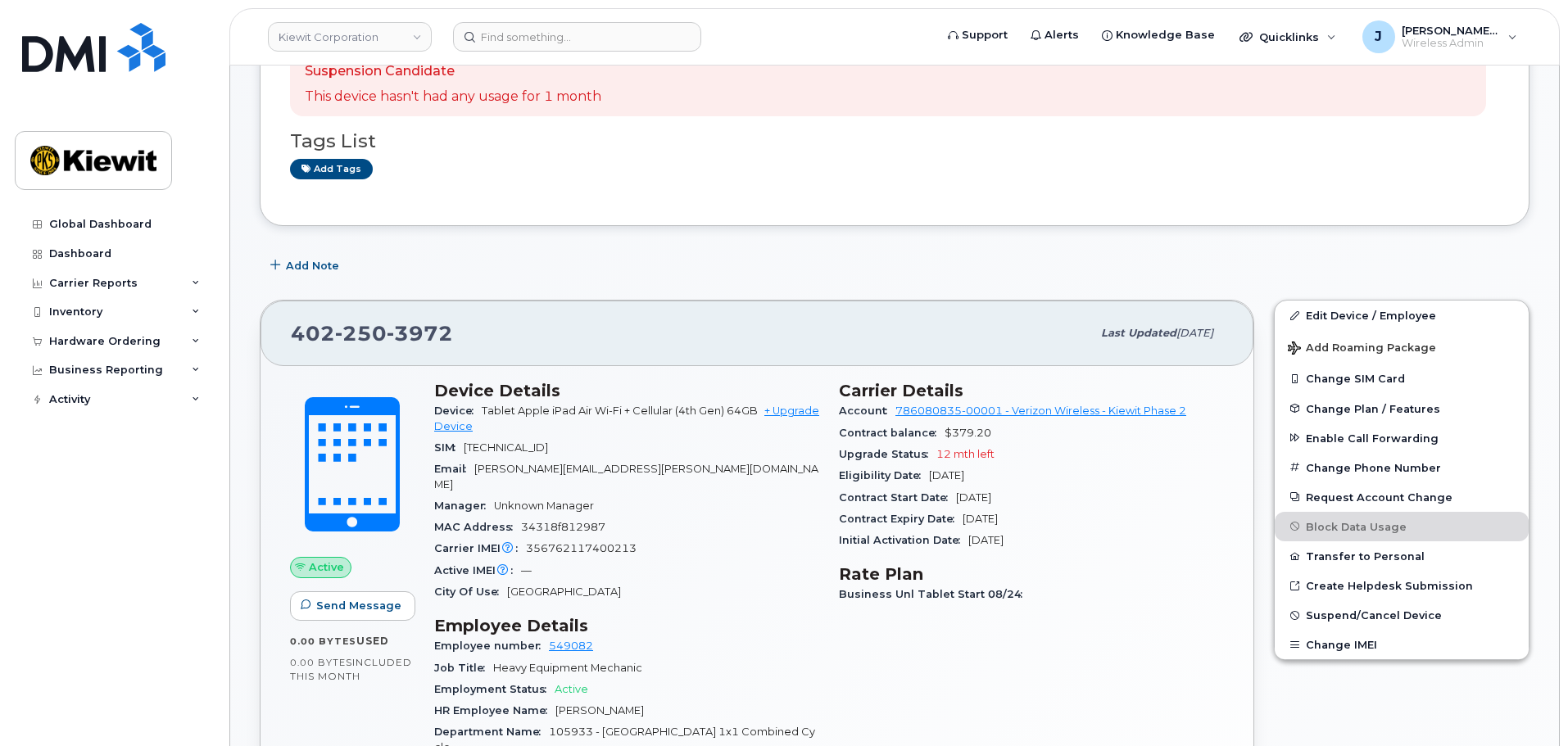
scroll to position [327, 0]
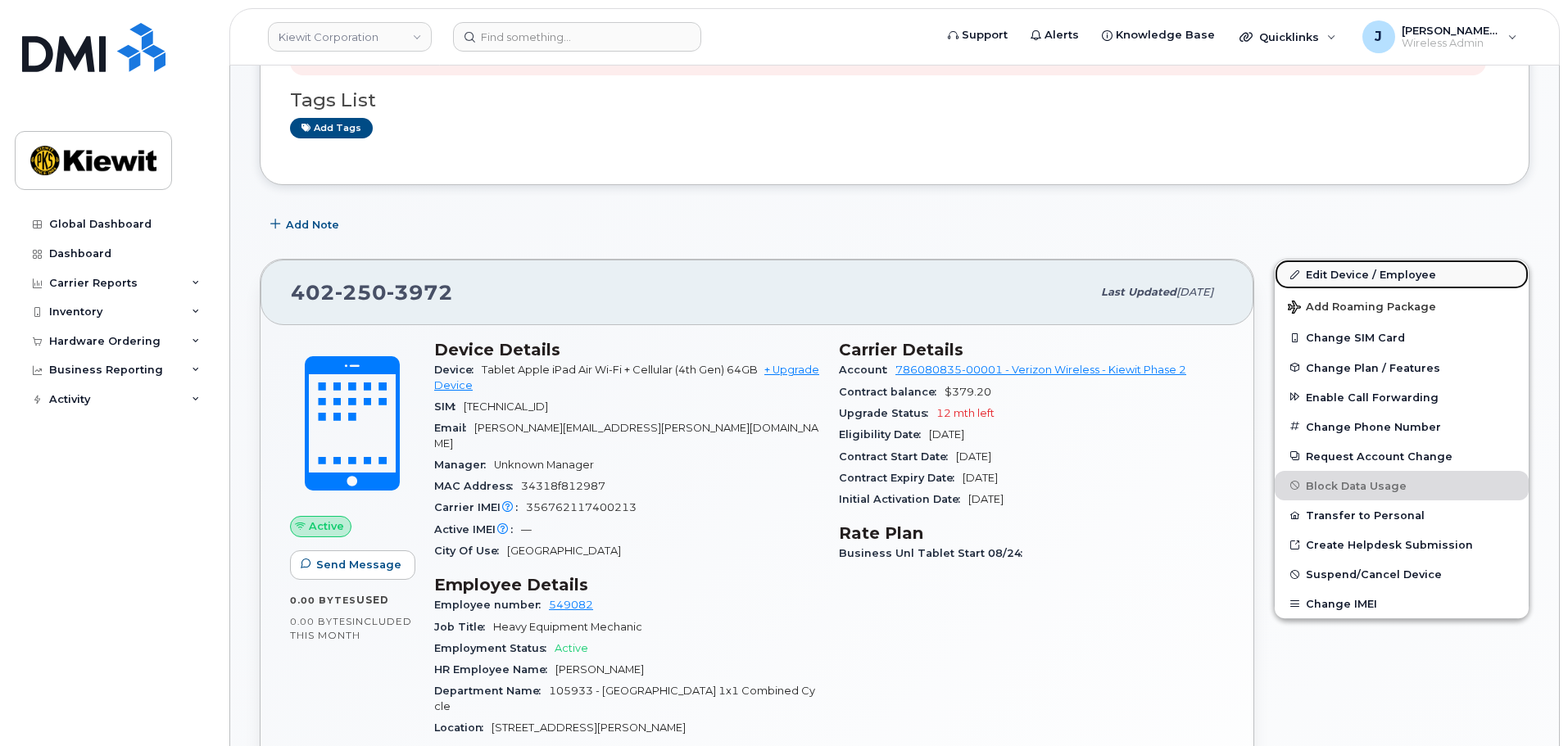
click at [1378, 275] on link "Edit Device / Employee" at bounding box center [1402, 274] width 254 height 30
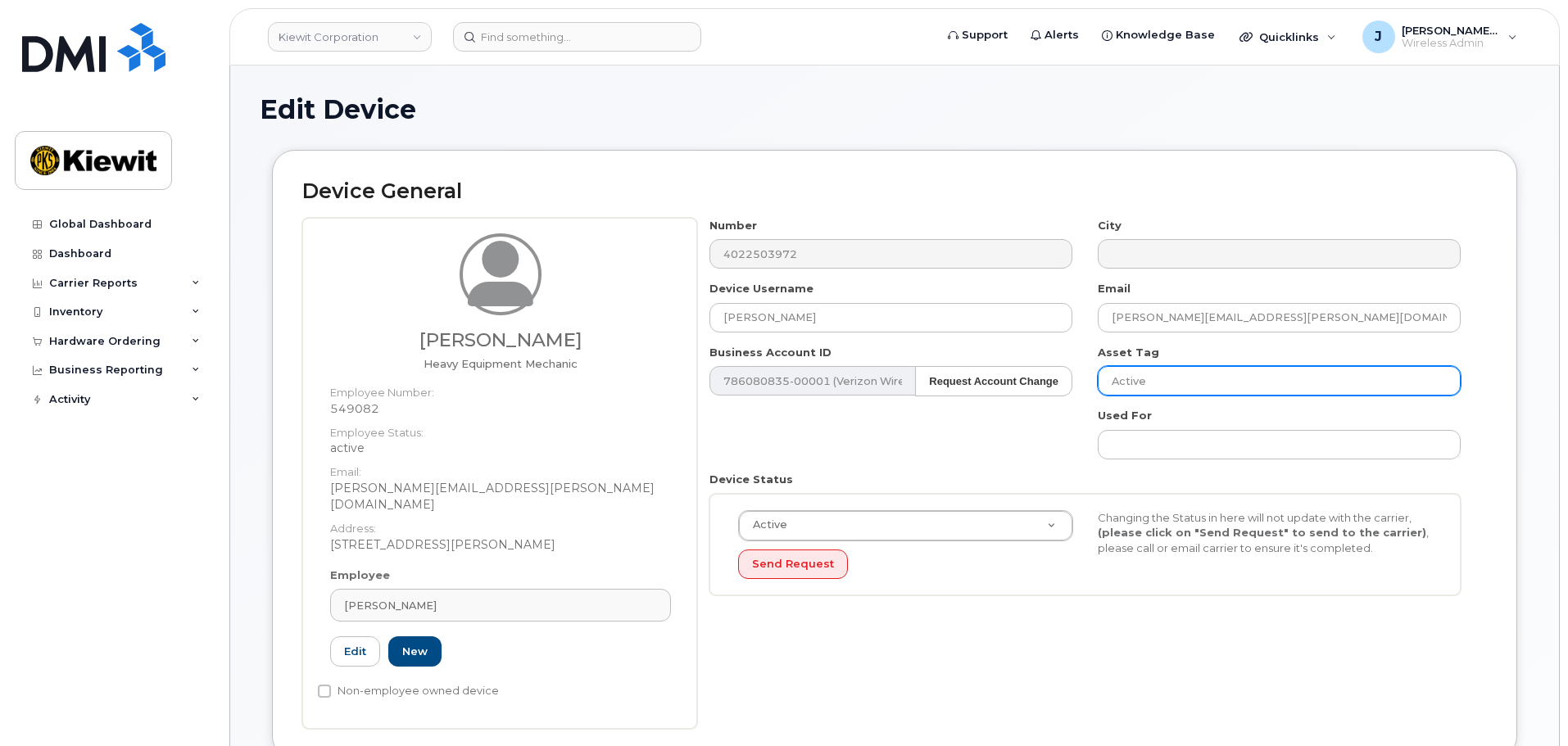
click at [1174, 383] on input "Active" at bounding box center [1279, 381] width 363 height 30
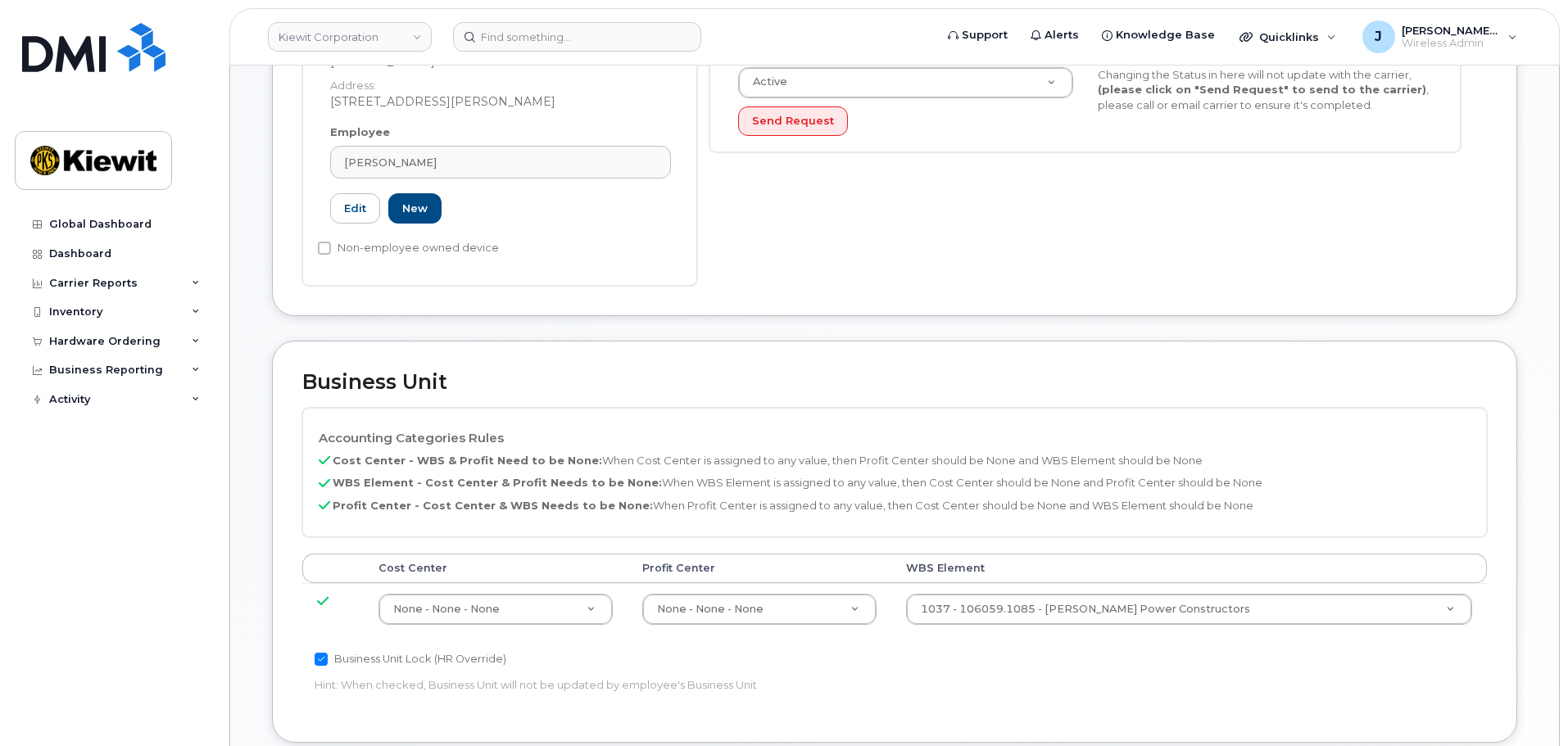
scroll to position [491, 0]
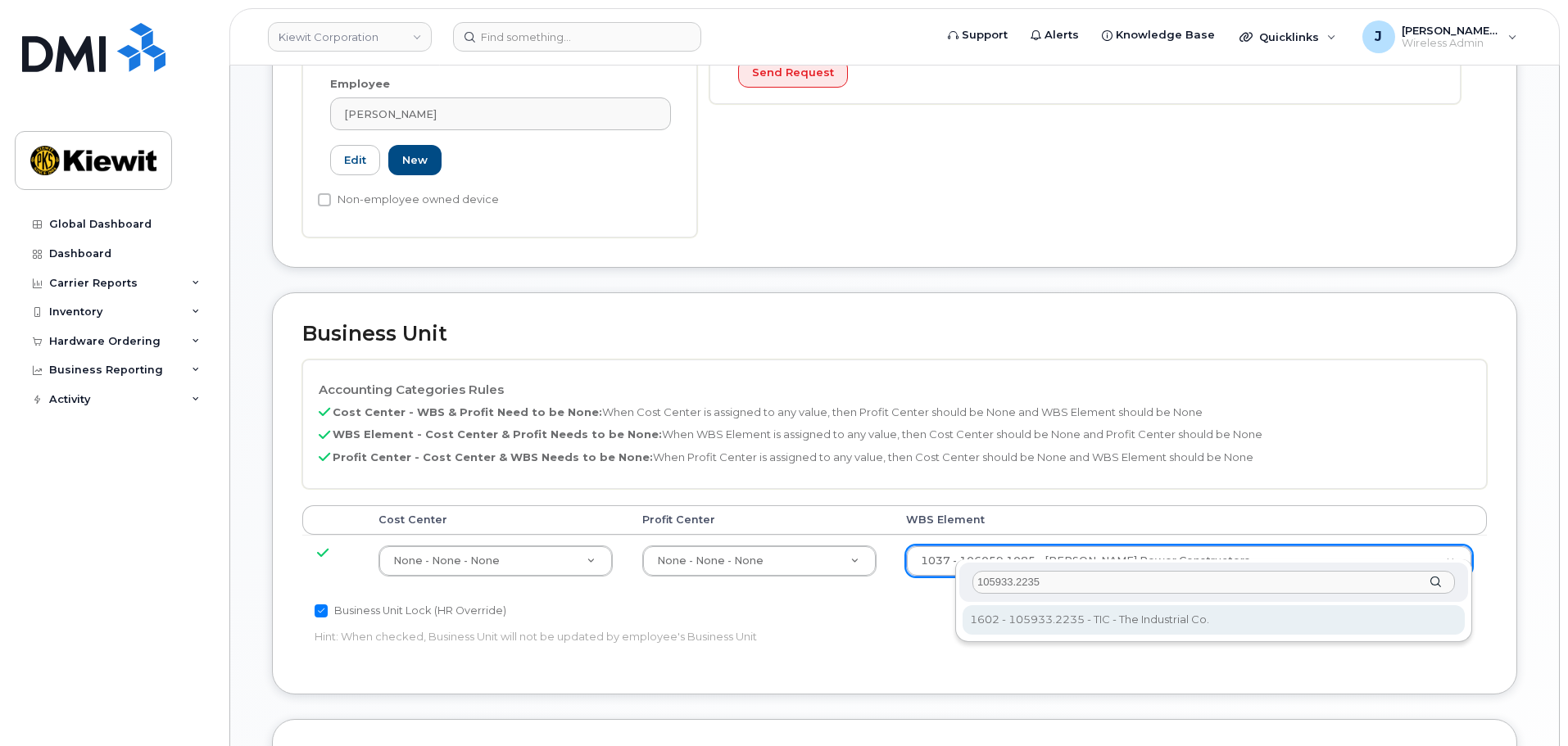
type input "105933.2235"
type input "30169104"
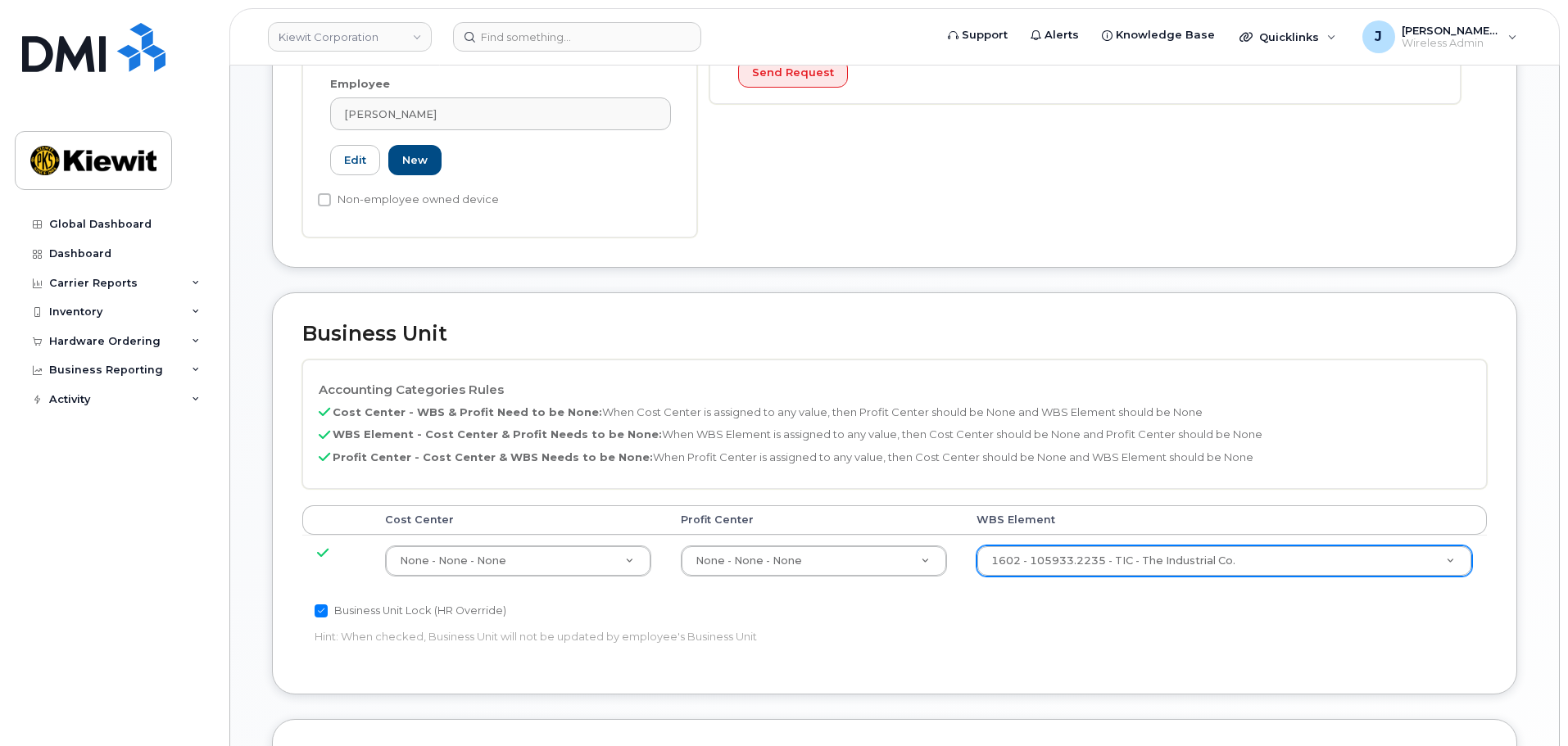
click at [1018, 629] on p "Hint: When checked, Business Unit will not be updated by employee's Business Un…" at bounding box center [697, 636] width 764 height 15
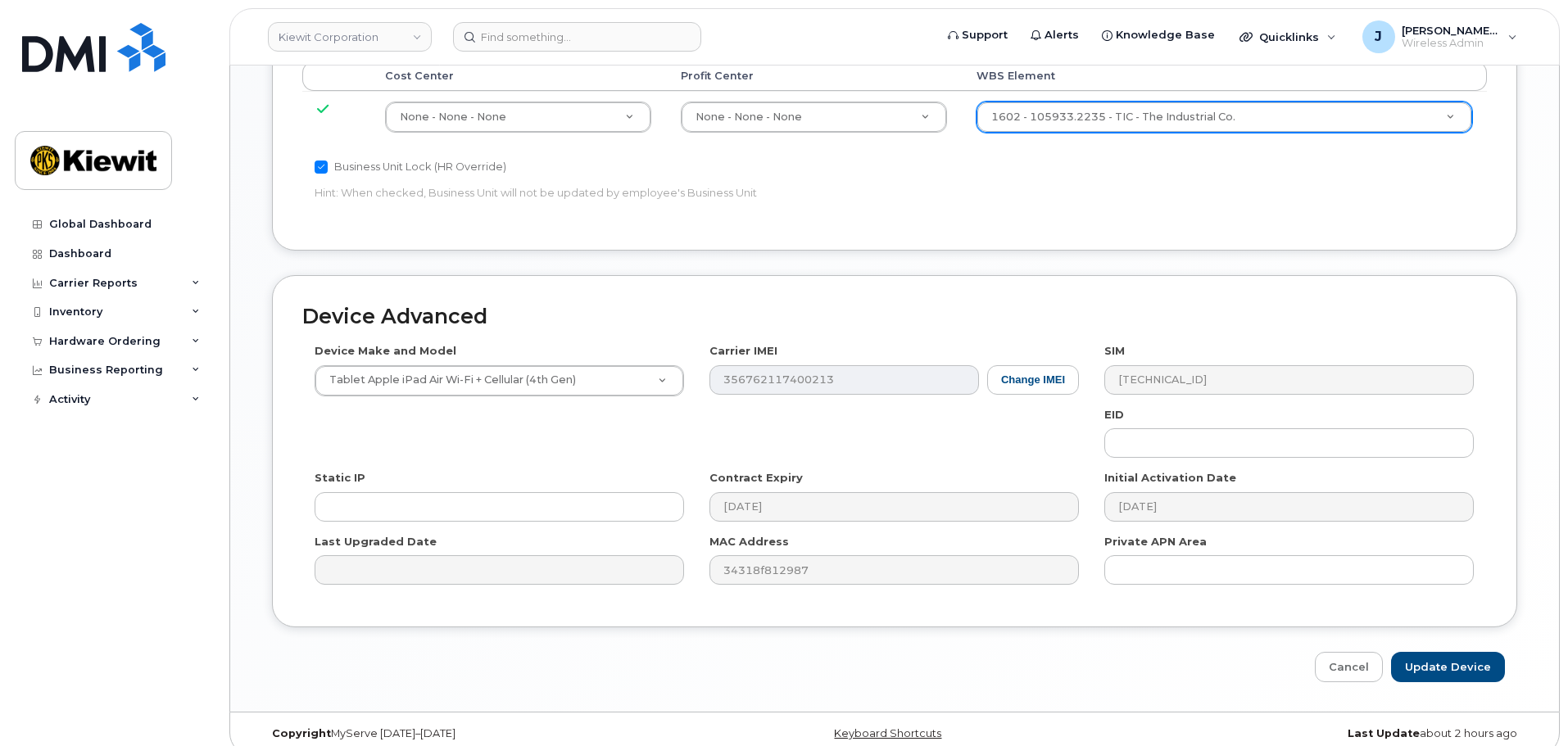
scroll to position [937, 0]
click at [1455, 651] on input "Update Device" at bounding box center [1448, 666] width 114 height 31
type input "Saving..."
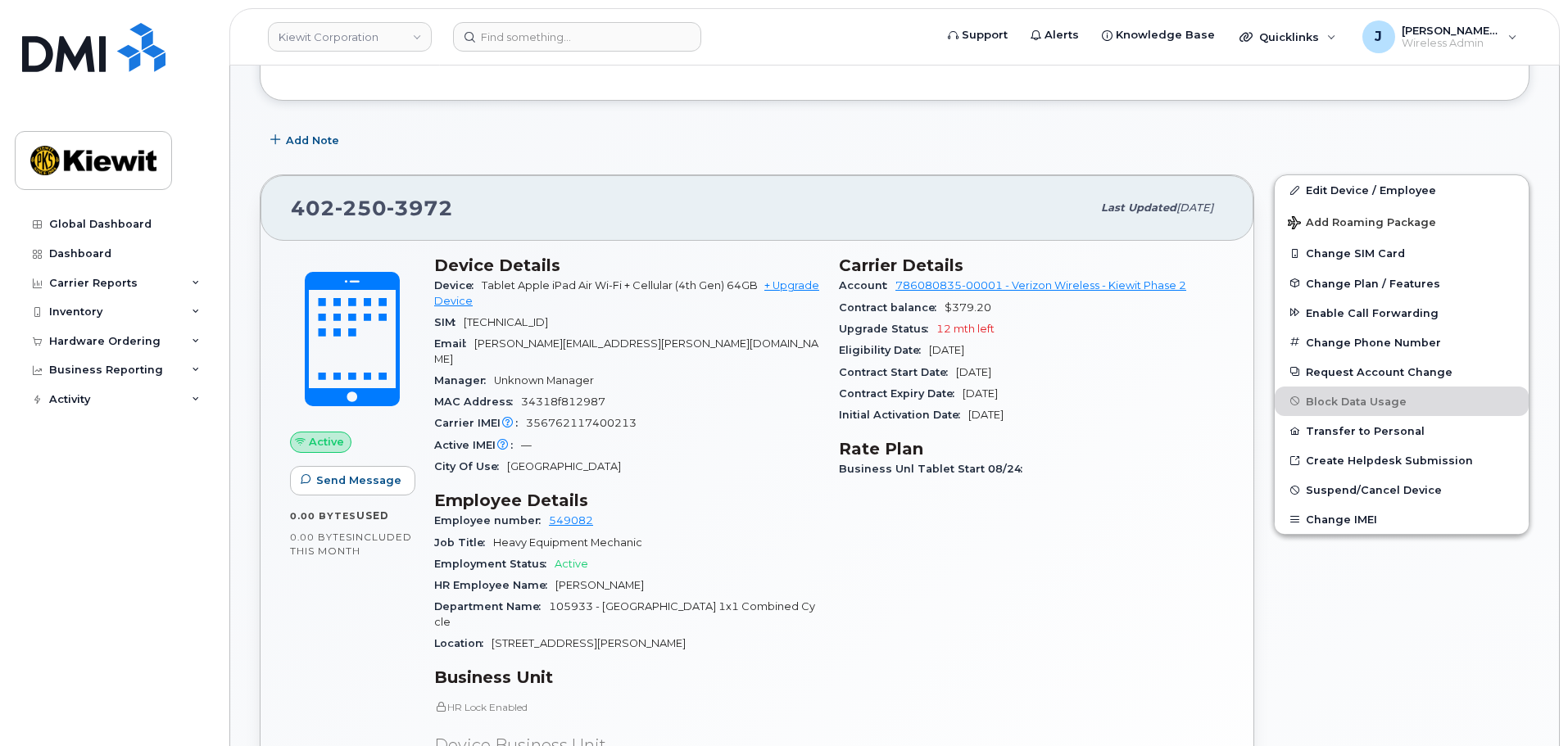
scroll to position [409, 0]
